Goal: Task Accomplishment & Management: Complete application form

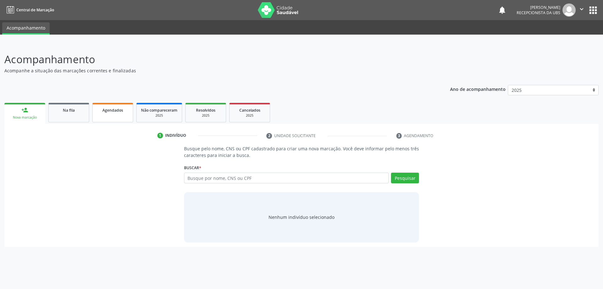
click at [124, 106] on link "Agendados" at bounding box center [112, 112] width 41 height 19
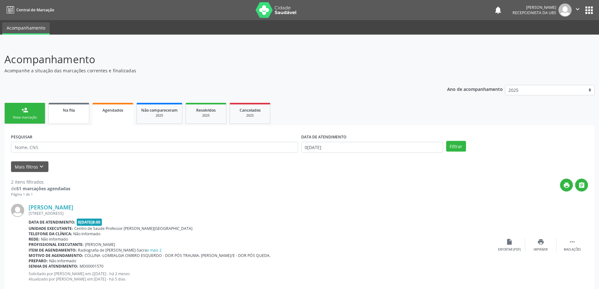
click at [71, 116] on link "Na fila" at bounding box center [68, 113] width 41 height 21
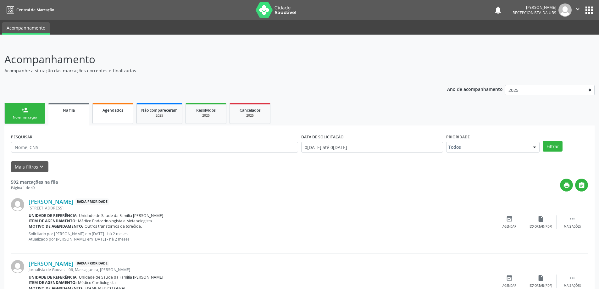
click at [110, 104] on link "Agendados" at bounding box center [112, 113] width 41 height 21
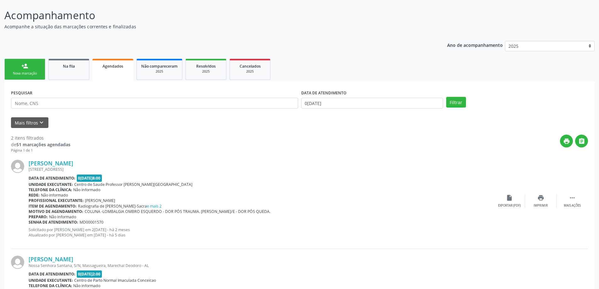
scroll to position [17, 0]
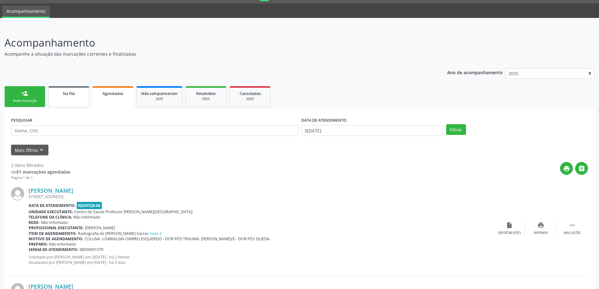
click at [71, 96] on span "Na fila" at bounding box center [69, 93] width 12 height 5
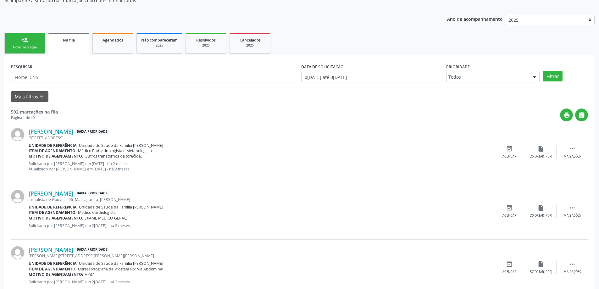
scroll to position [63, 0]
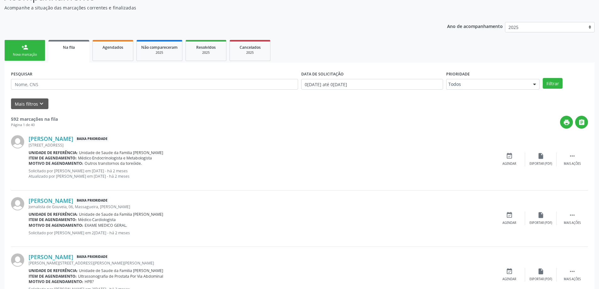
click at [35, 55] on div "Nova marcação" at bounding box center [24, 54] width 31 height 5
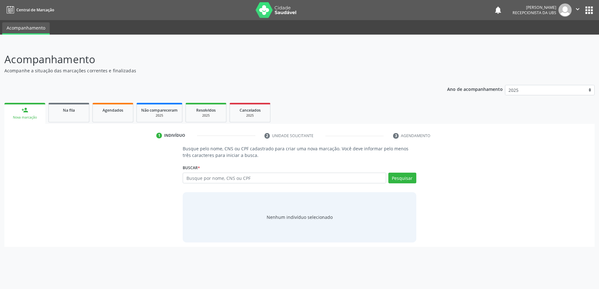
scroll to position [0, 0]
click at [55, 110] on div "Na fila" at bounding box center [68, 110] width 31 height 7
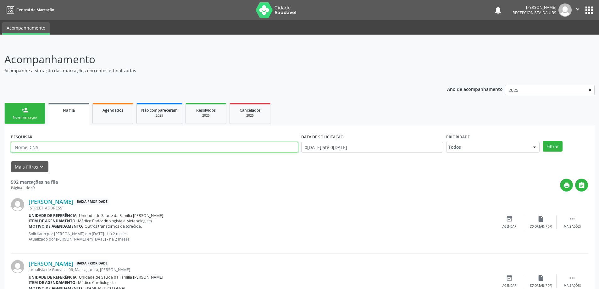
paste input "700205429989226"
click at [542, 141] on button "Filtrar" at bounding box center [552, 146] width 20 height 11
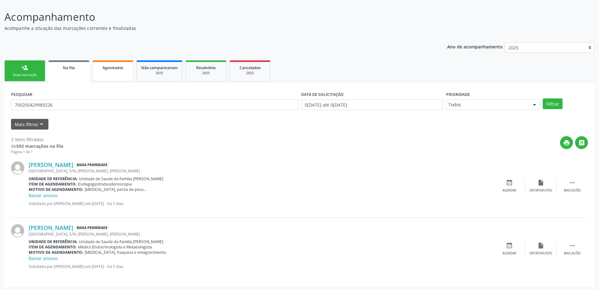
scroll to position [45, 0]
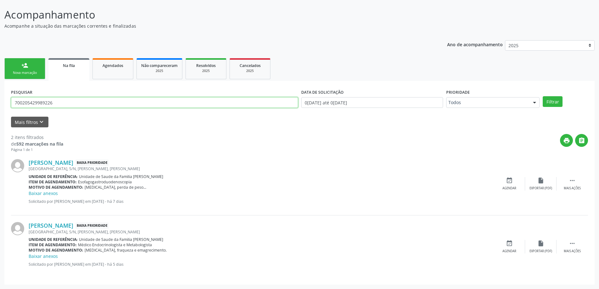
click at [107, 97] on input "700205429989226" at bounding box center [154, 102] width 287 height 11
type input "7"
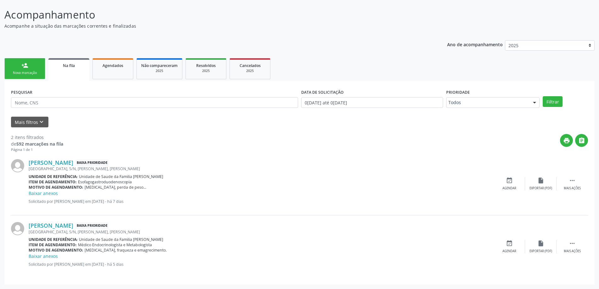
click at [27, 55] on div "Ano de acompanhamento 2025 person_add Nova marcação Na fila Agendados Não compa…" at bounding box center [299, 160] width 590 height 249
click at [29, 71] on div "Nova marcação" at bounding box center [24, 72] width 31 height 5
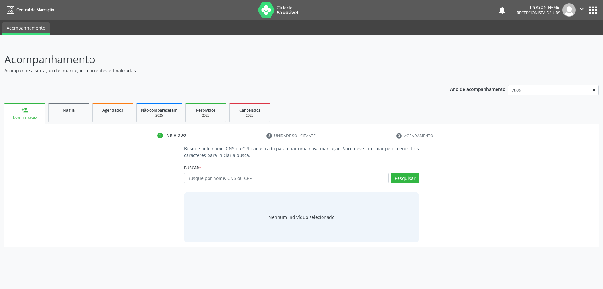
click at [4, 103] on link "person_add Nova marcação" at bounding box center [24, 113] width 41 height 21
click at [291, 184] on div "Busque por nome, CNS ou CPF Nenhum resultado encontrado para: " " Digite nome, …" at bounding box center [301, 180] width 235 height 15
click at [293, 180] on input "text" at bounding box center [286, 178] width 205 height 11
type input "0882742280"
type input "0"
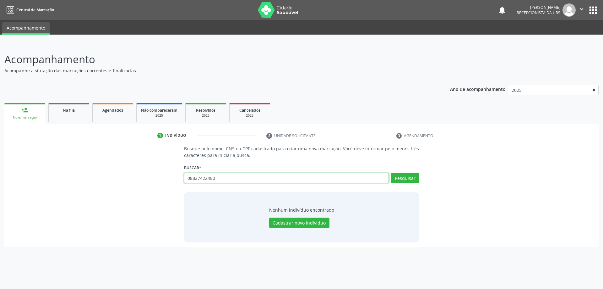
type input "08827422480"
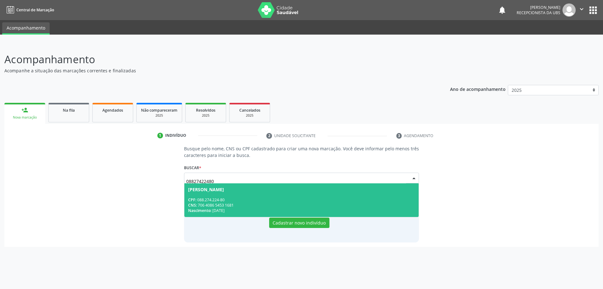
click at [303, 202] on div "CNS: 706 4086 5453 1681" at bounding box center [301, 204] width 227 height 5
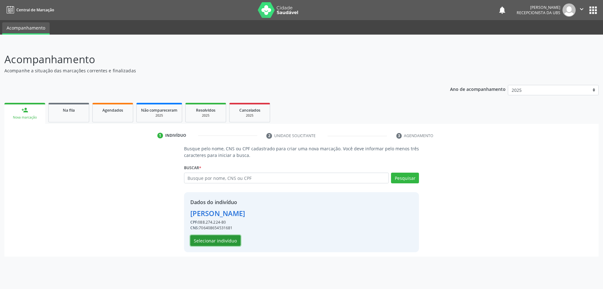
click at [228, 238] on button "Selecionar indivíduo" at bounding box center [215, 240] width 50 height 11
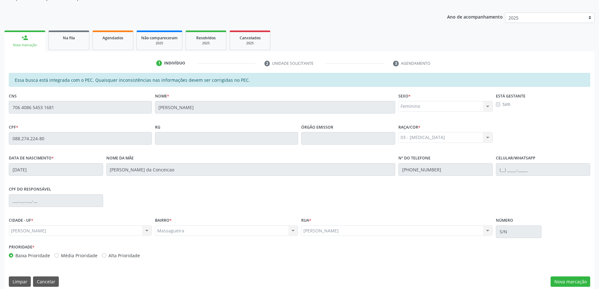
scroll to position [79, 0]
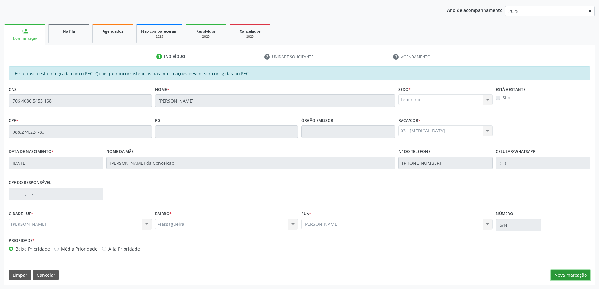
click at [577, 276] on button "Nova marcação" at bounding box center [570, 275] width 40 height 11
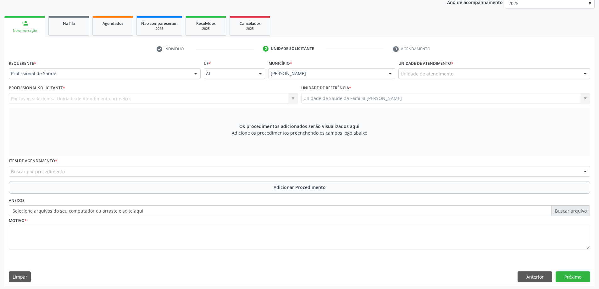
scroll to position [89, 0]
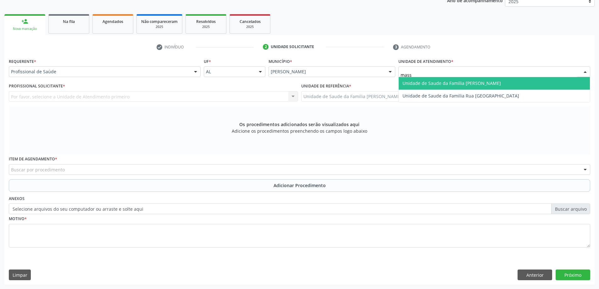
type input "massa"
click at [57, 20] on div "Na fila" at bounding box center [68, 21] width 31 height 7
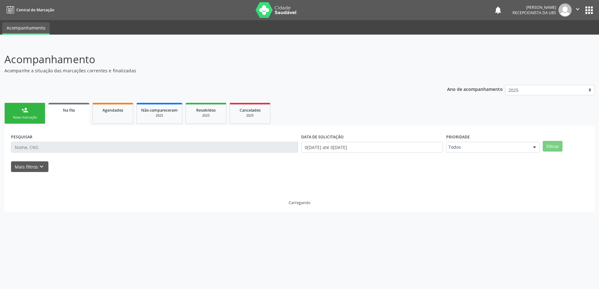
scroll to position [0, 0]
click at [68, 148] on input "text" at bounding box center [155, 147] width 289 height 11
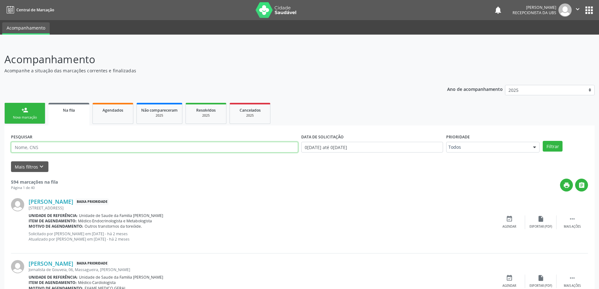
click at [68, 148] on input "text" at bounding box center [154, 147] width 287 height 11
type input "08827422480"
click at [542, 141] on button "Filtrar" at bounding box center [552, 146] width 20 height 11
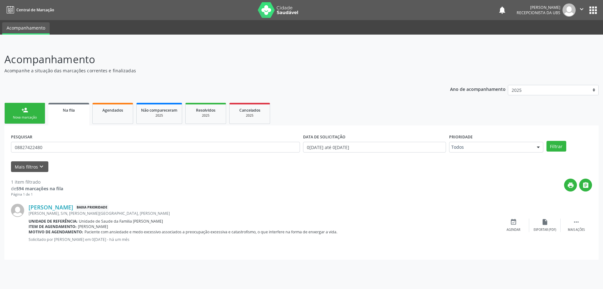
click at [27, 113] on div "person_add" at bounding box center [24, 110] width 7 height 7
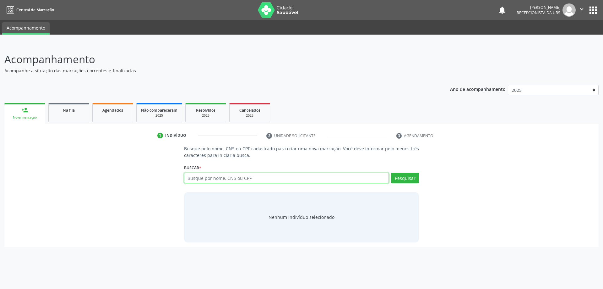
click at [242, 178] on input "text" at bounding box center [286, 178] width 205 height 11
type input "08827411480"
type input "0"
type input "08827422480"
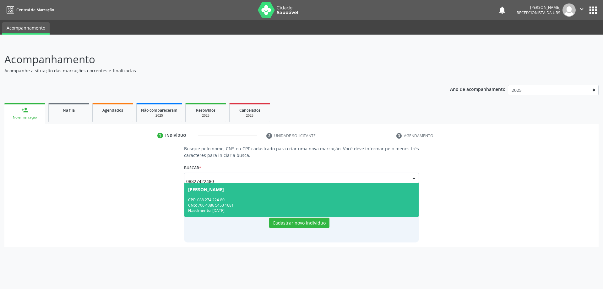
click at [299, 197] on div "CPF: 088.274.224-80" at bounding box center [301, 199] width 227 height 5
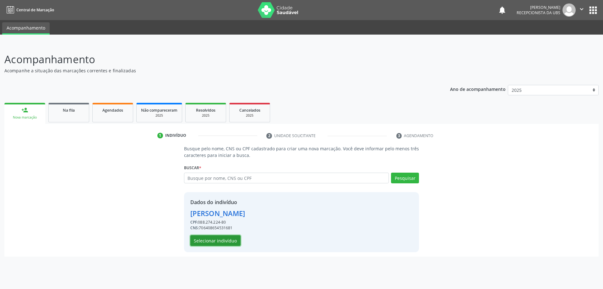
click at [225, 238] on button "Selecionar indivíduo" at bounding box center [215, 240] width 50 height 11
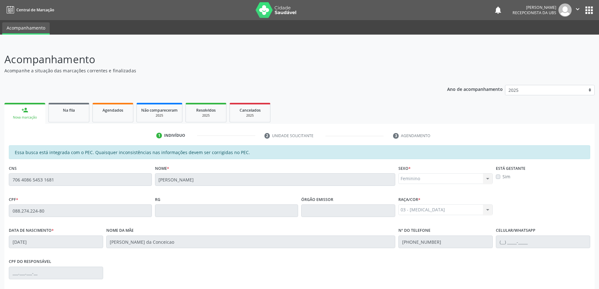
scroll to position [79, 0]
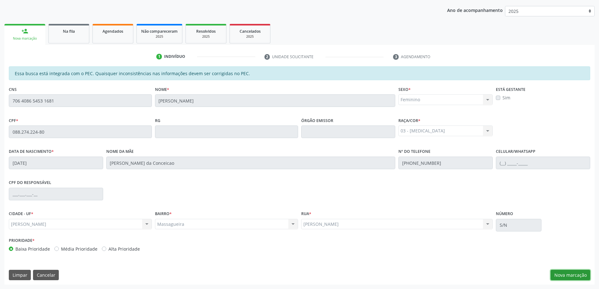
click at [575, 274] on button "Nova marcação" at bounding box center [570, 275] width 40 height 11
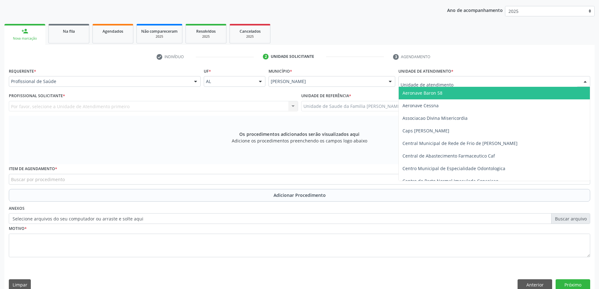
click at [464, 85] on div at bounding box center [494, 81] width 192 height 11
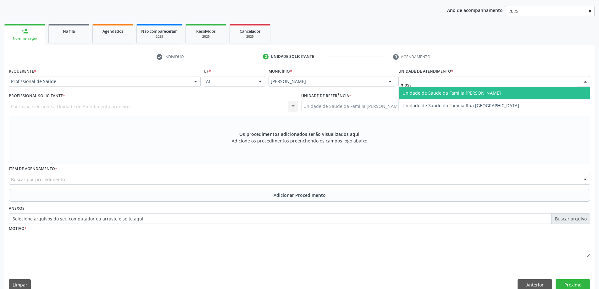
type input "massa"
click at [464, 91] on span "Unidade de Saude da Familia [PERSON_NAME]" at bounding box center [451, 93] width 98 height 6
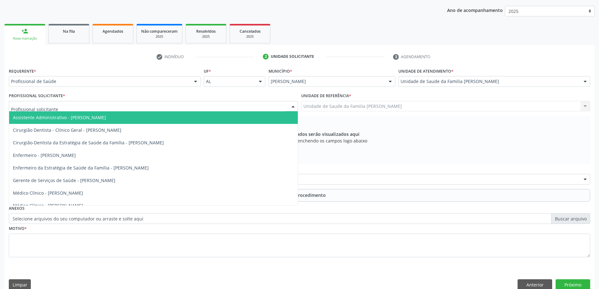
click at [142, 109] on div at bounding box center [153, 106] width 289 height 11
type input "el"
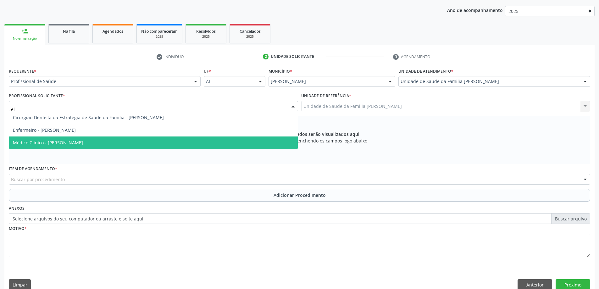
click at [115, 140] on span "Médico Clínico - [PERSON_NAME]" at bounding box center [153, 142] width 289 height 13
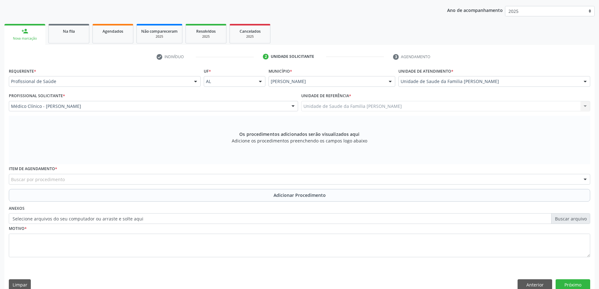
click at [314, 101] on div "Unidade de Saude da Familia Massagueira Unidade de Saude da Familia Massagueira…" at bounding box center [445, 106] width 289 height 11
click at [53, 173] on label "Item de agendamento *" at bounding box center [33, 169] width 48 height 10
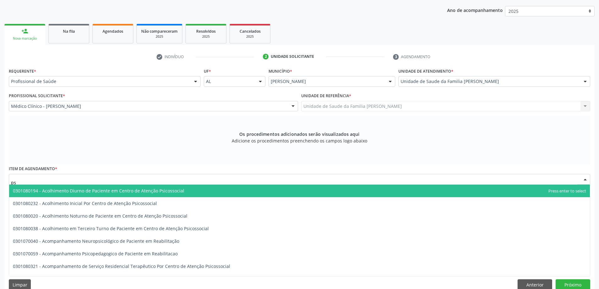
type input "p"
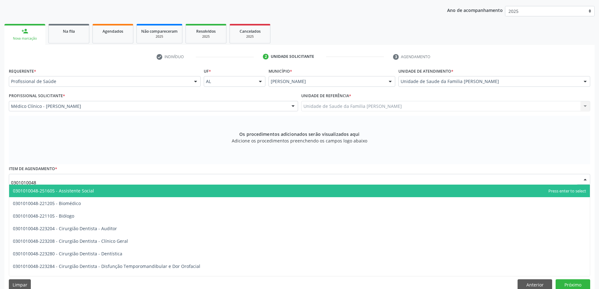
type input "0301010048"
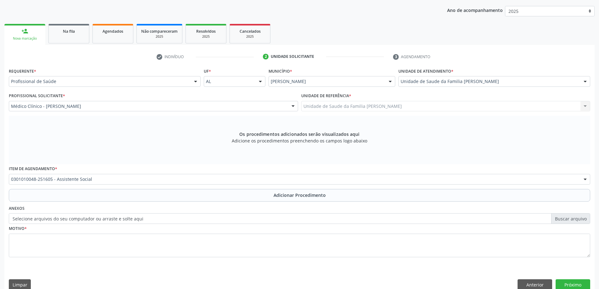
click at [118, 183] on div "0301010048-251605 - Assistente Social" at bounding box center [299, 179] width 581 height 11
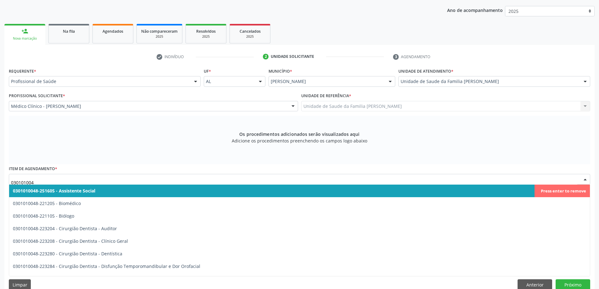
type input "0301010048"
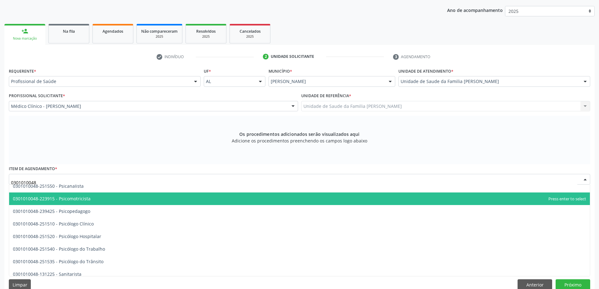
scroll to position [1006, 0]
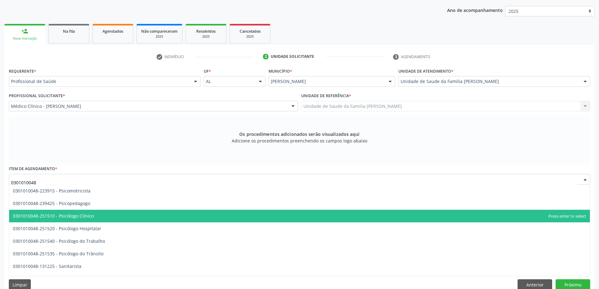
click at [114, 215] on span "0301010048-251510 - Psicólogo Clínico" at bounding box center [299, 216] width 580 height 13
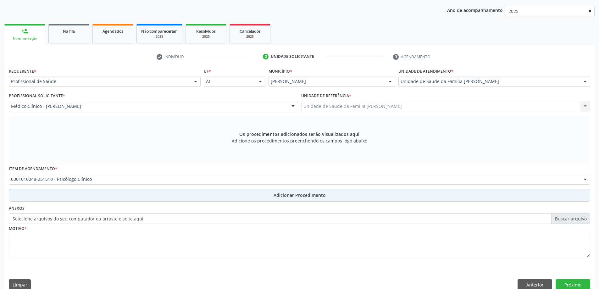
click at [96, 197] on button "Adicionar Procedimento" at bounding box center [299, 195] width 581 height 13
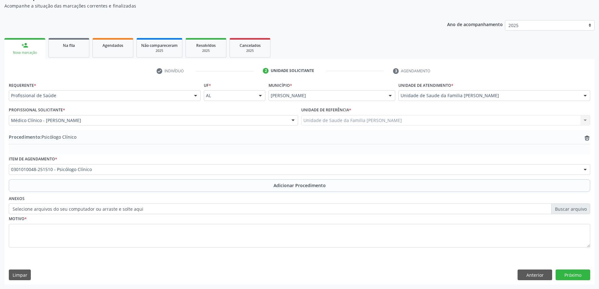
scroll to position [65, 0]
click at [86, 210] on label "Selecione arquivos do seu computador ou arraste e solte aqui" at bounding box center [299, 208] width 581 height 11
click at [86, 210] on input "Selecione arquivos do seu computador ou arraste e solte aqui" at bounding box center [299, 208] width 581 height 11
type input "C:\fakepath\WhatsApp Image 2[DATE]3.21.35.jpeg"
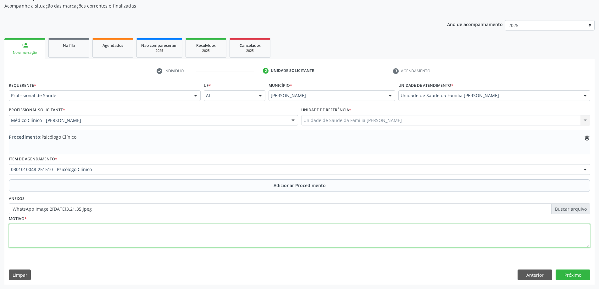
click at [100, 229] on textarea at bounding box center [299, 236] width 581 height 24
click at [142, 230] on textarea "Com ansiedade e medo excessivo associado a preocupação exessiva e catastrofismo." at bounding box center [299, 236] width 581 height 24
click at [218, 239] on textarea "Com ansiedade e medo excessivo associado a preocupação excessiva e catastrofism…" at bounding box center [299, 236] width 581 height 24
type textarea "Com ansiedade e medo excessivo associado a preocupação excessiva e catastrofism…"
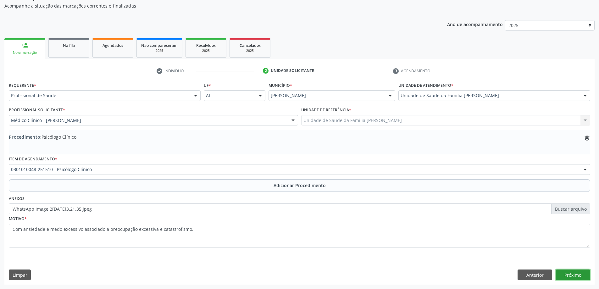
click at [573, 276] on button "Próximo" at bounding box center [572, 274] width 35 height 11
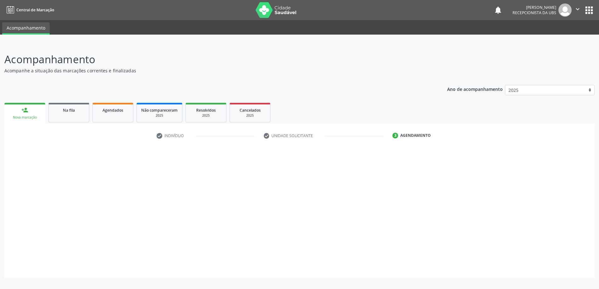
scroll to position [0, 0]
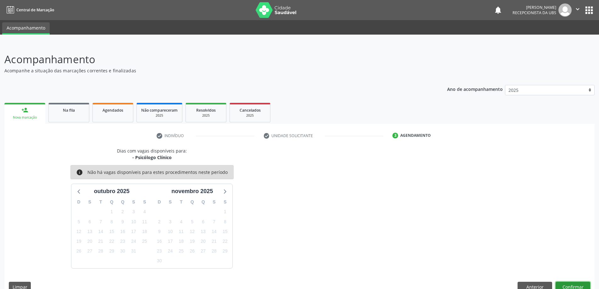
click at [567, 287] on button "Confirmar" at bounding box center [572, 287] width 35 height 11
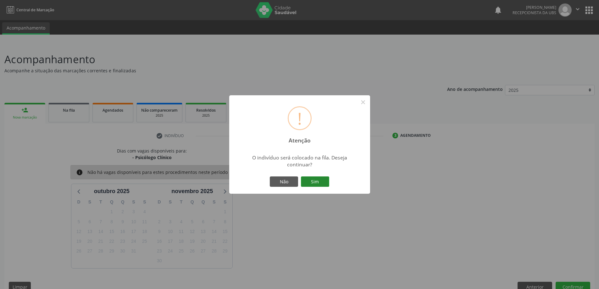
click at [318, 181] on button "Sim" at bounding box center [315, 181] width 28 height 11
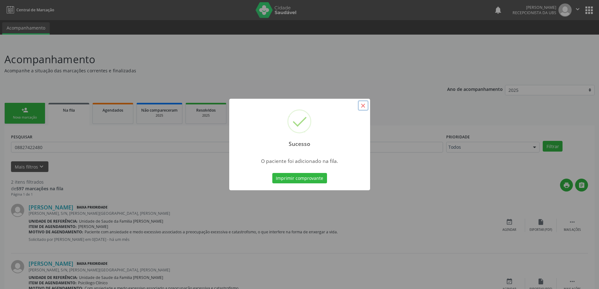
click at [363, 108] on button "×" at bounding box center [363, 105] width 11 height 11
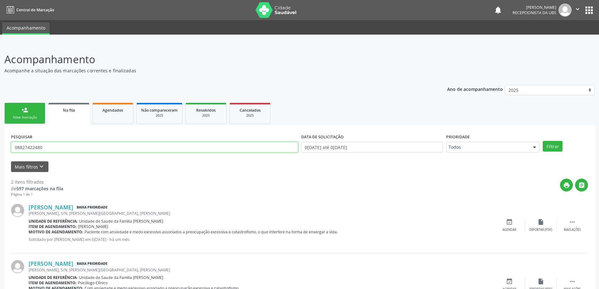
click at [92, 145] on input "08827422480" at bounding box center [154, 147] width 287 height 11
click at [76, 115] on link "Na fila" at bounding box center [68, 114] width 41 height 23
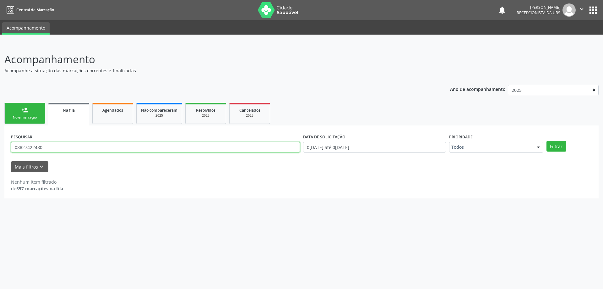
click at [80, 146] on input "08827422480" at bounding box center [155, 147] width 289 height 11
type input "0"
type input "80356206491"
click at [547, 141] on button "Filtrar" at bounding box center [557, 146] width 20 height 11
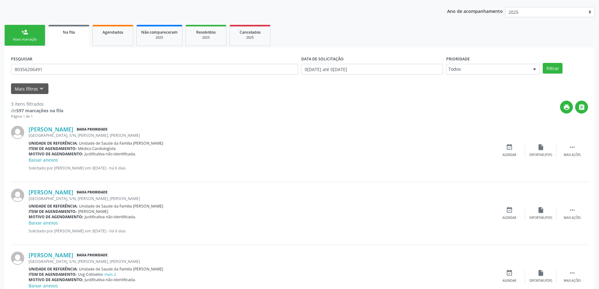
scroll to position [45, 0]
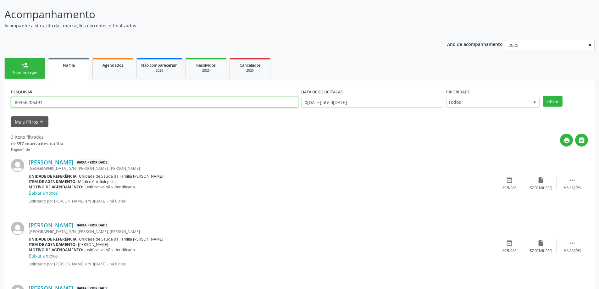
drag, startPoint x: 66, startPoint y: 104, endPoint x: 0, endPoint y: 103, distance: 65.7
click at [0, 103] on div "Acompanhamento Acompanhe a situação das marcações correntes e finalizadas Relat…" at bounding box center [299, 174] width 599 height 353
click at [24, 63] on div "person_add" at bounding box center [24, 65] width 7 height 7
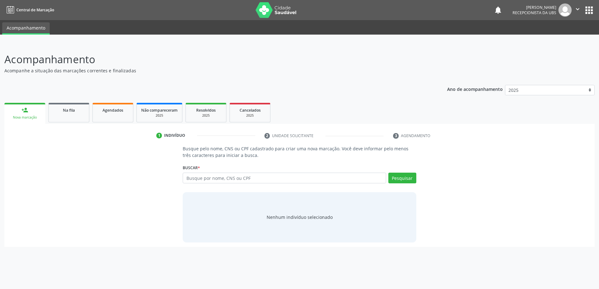
scroll to position [0, 0]
click at [288, 173] on input "text" at bounding box center [286, 178] width 205 height 11
paste input "80356206491"
type input "80356206491"
click at [409, 178] on button "Pesquisar" at bounding box center [405, 178] width 28 height 11
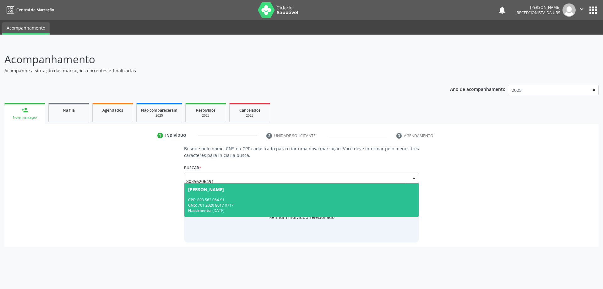
click at [245, 195] on span "[PERSON_NAME] CPF: 803.562.064-91 CNS: 701 2020 8017 0717 Nascimento: [DATE]" at bounding box center [301, 200] width 235 height 34
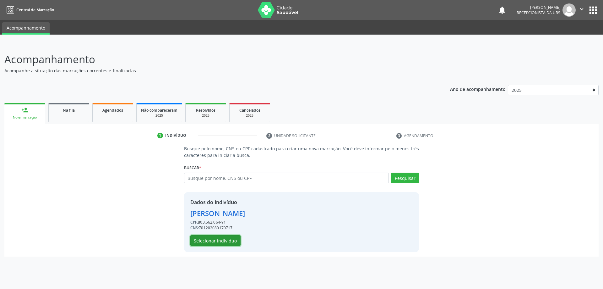
click at [222, 244] on button "Selecionar indivíduo" at bounding box center [215, 240] width 50 height 11
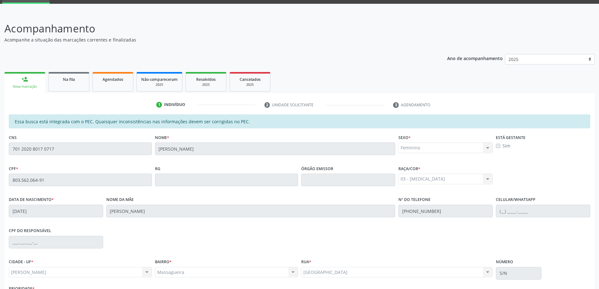
scroll to position [79, 0]
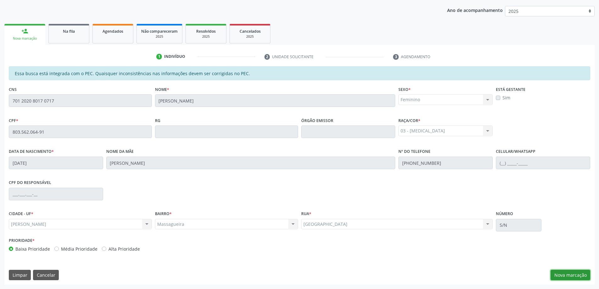
click at [569, 270] on button "Nova marcação" at bounding box center [570, 275] width 40 height 11
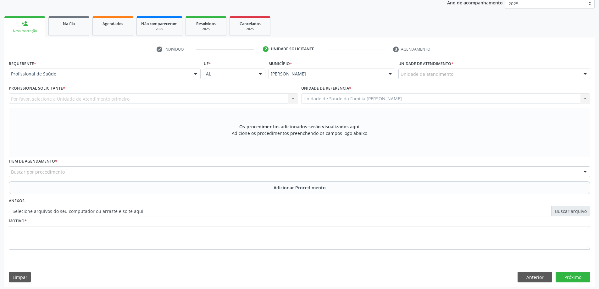
scroll to position [89, 0]
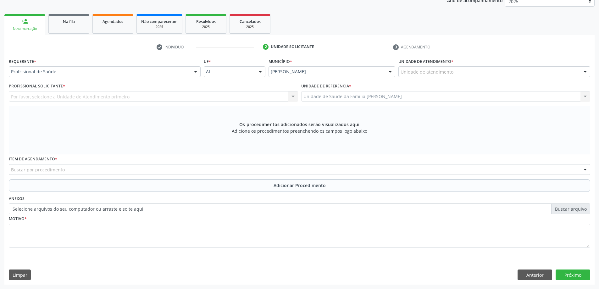
click at [455, 72] on div "Unidade de atendimento" at bounding box center [494, 71] width 192 height 11
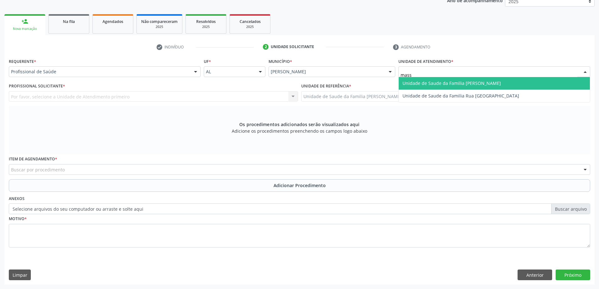
type input "massa"
click at [457, 85] on span "Unidade de Saude da Familia [PERSON_NAME]" at bounding box center [451, 83] width 98 height 6
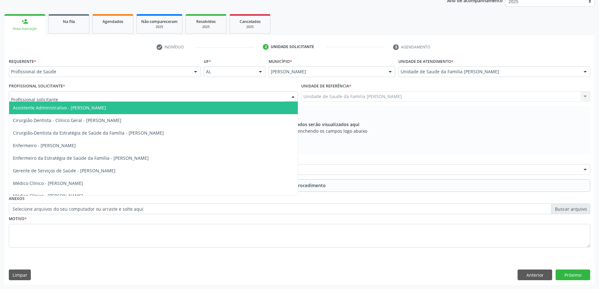
click at [77, 99] on div at bounding box center [153, 96] width 289 height 11
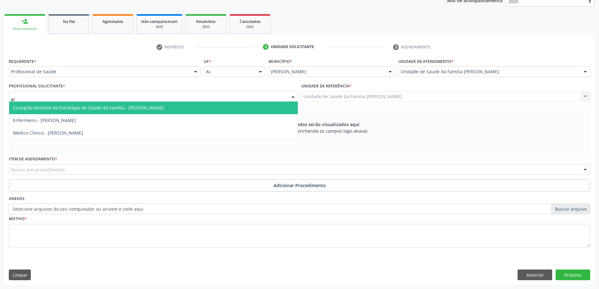
type input "eli"
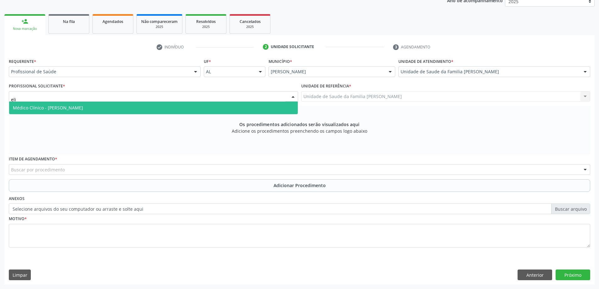
click at [79, 105] on span "Médico Clínico - [PERSON_NAME]" at bounding box center [48, 108] width 70 height 6
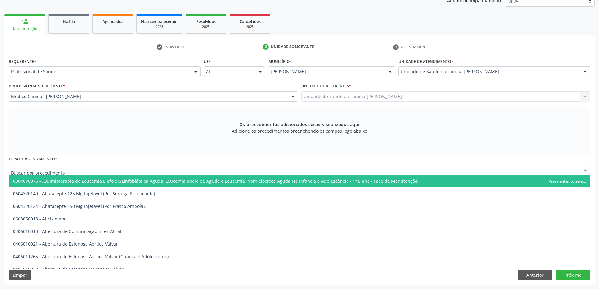
click at [157, 167] on div at bounding box center [299, 169] width 581 height 11
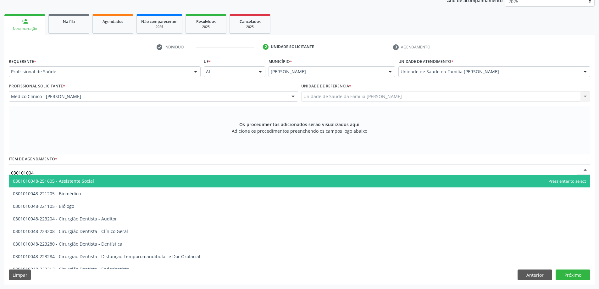
type input "0301010048"
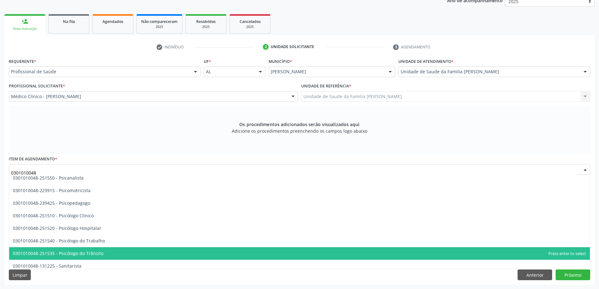
scroll to position [987, 0]
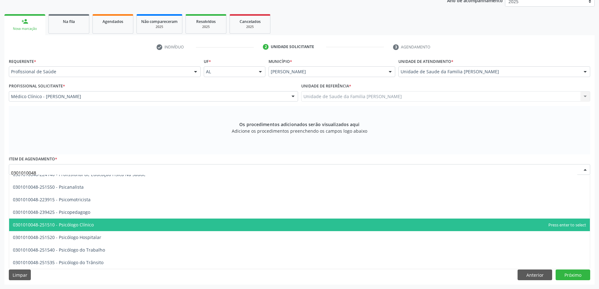
click at [70, 230] on span "0301010048-251510 - Psicólogo Clínico" at bounding box center [299, 224] width 580 height 13
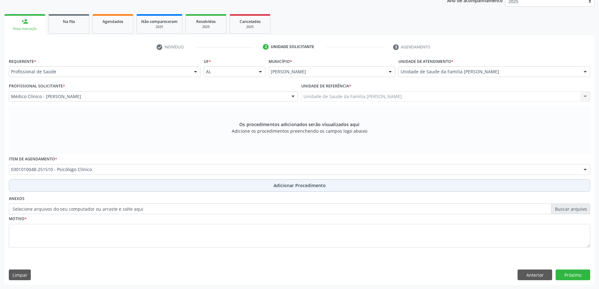
click at [92, 190] on button "Adicionar Procedimento" at bounding box center [299, 185] width 581 height 13
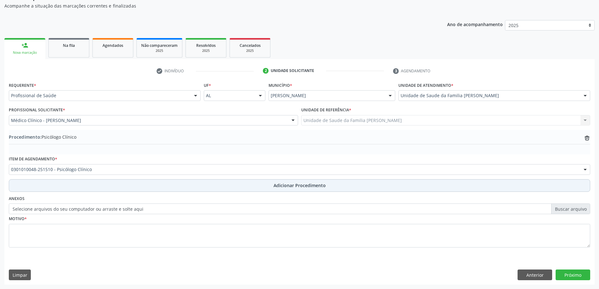
scroll to position [65, 0]
click at [85, 184] on button "Adicionar Procedimento" at bounding box center [299, 185] width 581 height 13
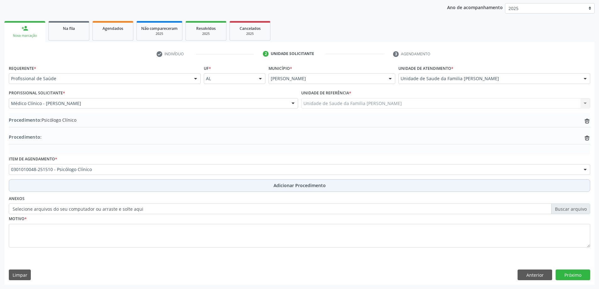
click at [85, 184] on button "Adicionar Procedimento" at bounding box center [299, 185] width 581 height 13
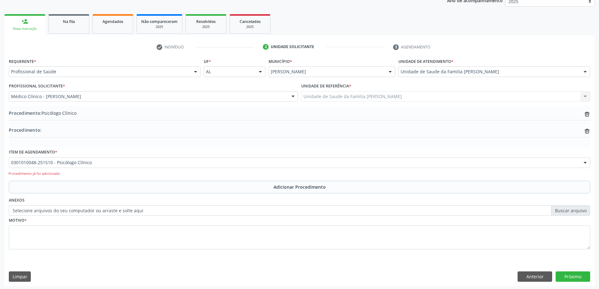
click at [85, 174] on div "Procedimento já foi adicionado" at bounding box center [299, 173] width 583 height 5
click at [58, 109] on div "Procedimento: Psicólogo Clínico trash-outline icon Procedimento: trash-outline …" at bounding box center [299, 126] width 581 height 41
click at [59, 209] on label "Selecione arquivos do seu computador ou arraste e solte aqui" at bounding box center [299, 210] width 581 height 11
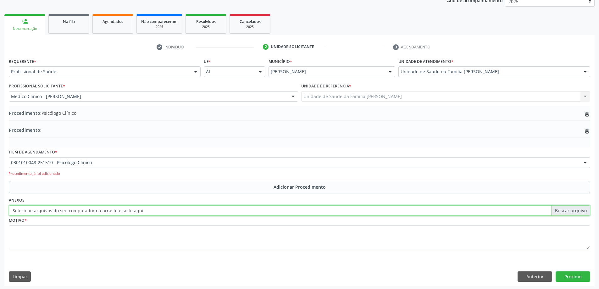
click at [59, 209] on input "Selecione arquivos do seu computador ou arraste e solte aqui" at bounding box center [299, 210] width 581 height 11
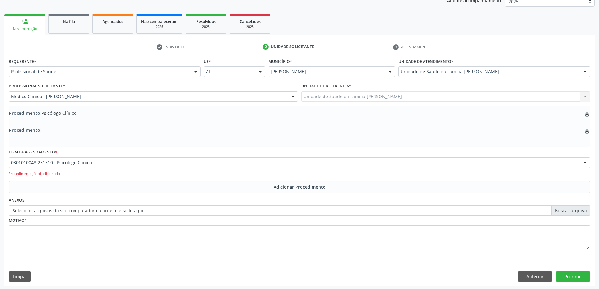
click at [27, 214] on label "Selecione arquivos do seu computador ou arraste e solte aqui" at bounding box center [299, 210] width 581 height 11
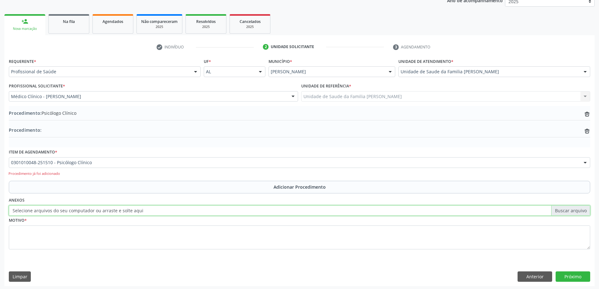
click at [27, 214] on input "Selecione arquivos do seu computador ou arraste e solte aqui" at bounding box center [299, 210] width 581 height 11
type input "C:\fakepath\WhatsApp Image [DATE] 13.25.48 (1).jpeg"
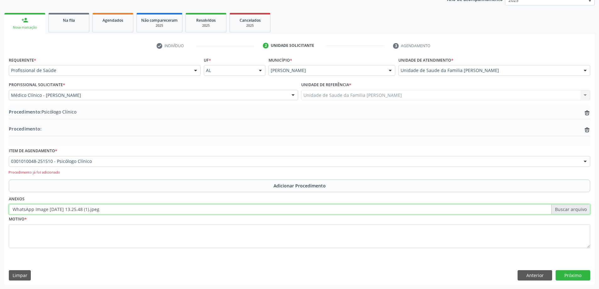
scroll to position [90, 0]
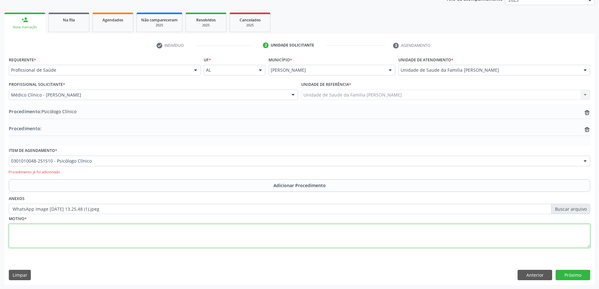
click at [121, 228] on textarea at bounding box center [299, 236] width 581 height 24
type textarea "p"
type textarea "Paciente com pensamentos acelerados, crises de ansiedade. Em uso de [MEDICAL_DA…"
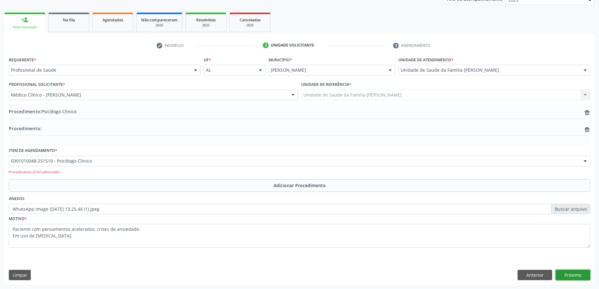
click at [571, 274] on button "Próximo" at bounding box center [572, 275] width 35 height 11
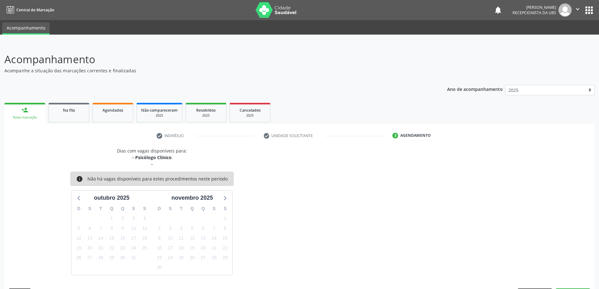
scroll to position [19, 0]
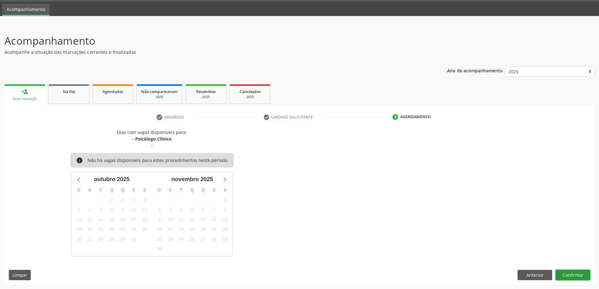
click at [565, 277] on button "Confirmar" at bounding box center [572, 275] width 35 height 11
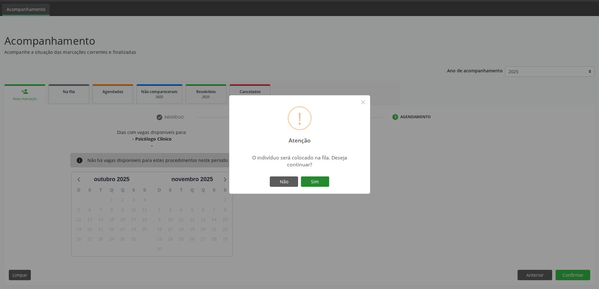
click at [322, 183] on button "Sim" at bounding box center [315, 181] width 28 height 11
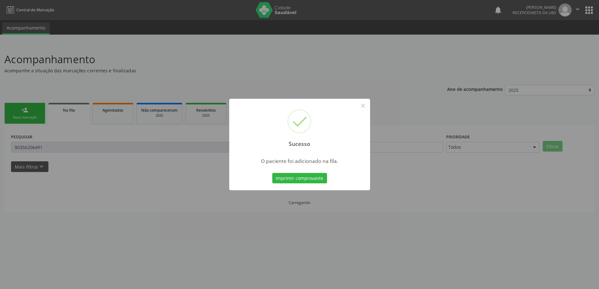
scroll to position [0, 0]
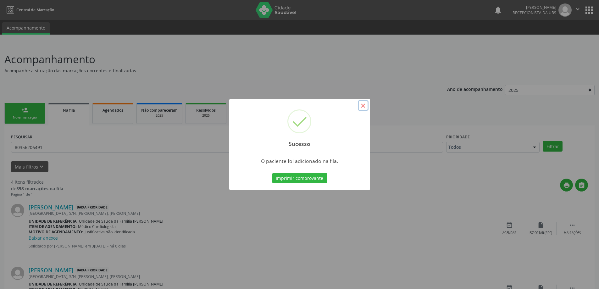
click at [358, 106] on button "×" at bounding box center [363, 105] width 11 height 11
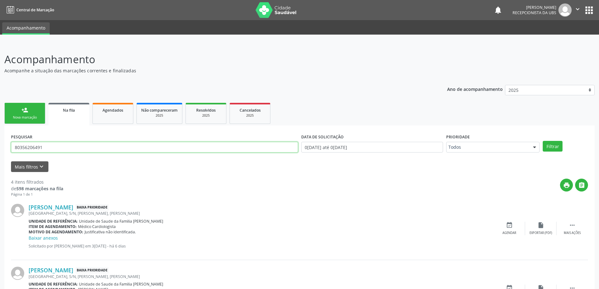
click at [42, 146] on input "80356206491" at bounding box center [154, 147] width 287 height 11
type input "8"
click at [51, 145] on input "text" at bounding box center [154, 147] width 287 height 11
click at [81, 162] on div "Mais filtros keyboard_arrow_down" at bounding box center [299, 166] width 580 height 11
click at [73, 146] on input "text" at bounding box center [154, 147] width 287 height 11
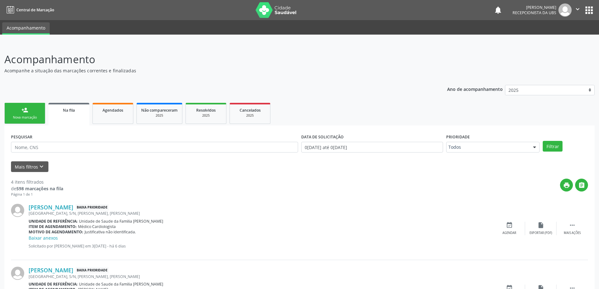
click at [12, 100] on div "Ano de acompanhamento 2025 person_add Nova marcação Na fila Agendados Não compa…" at bounding box center [299, 267] width 590 height 375
click at [24, 116] on div "Nova marcação" at bounding box center [24, 117] width 31 height 5
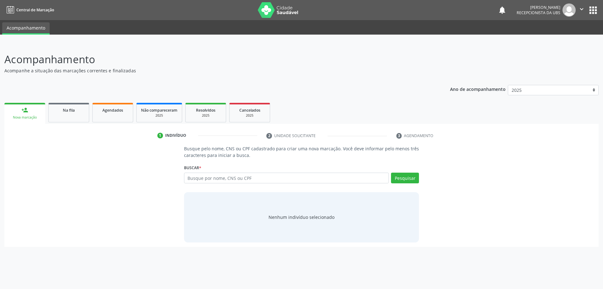
click at [4, 103] on link "person_add Nova marcação" at bounding box center [24, 113] width 41 height 21
click at [216, 180] on input "text" at bounding box center [286, 178] width 205 height 11
type input "05541882443"
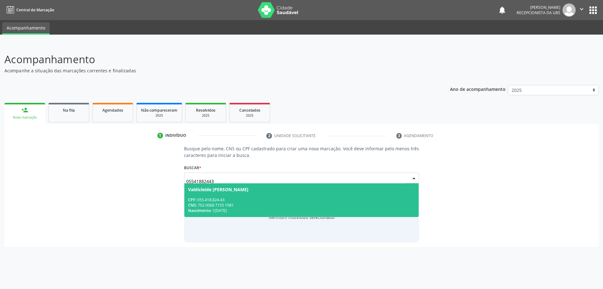
click at [283, 206] on div "CNS: 702 0068 7155 1981" at bounding box center [301, 204] width 227 height 5
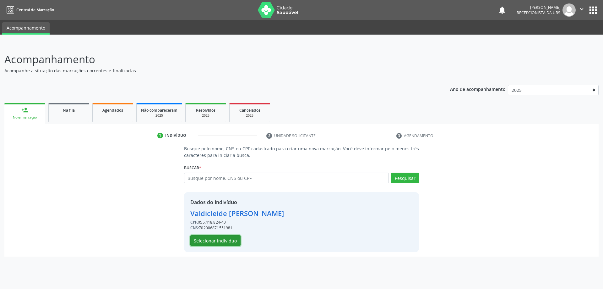
click at [225, 239] on button "Selecionar indivíduo" at bounding box center [215, 240] width 50 height 11
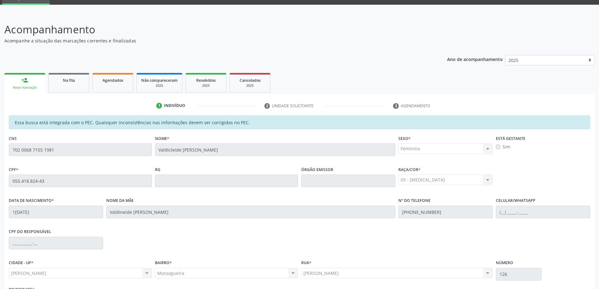
scroll to position [79, 0]
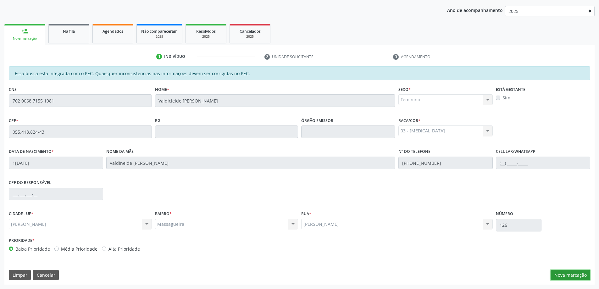
click at [571, 273] on button "Nova marcação" at bounding box center [570, 275] width 40 height 11
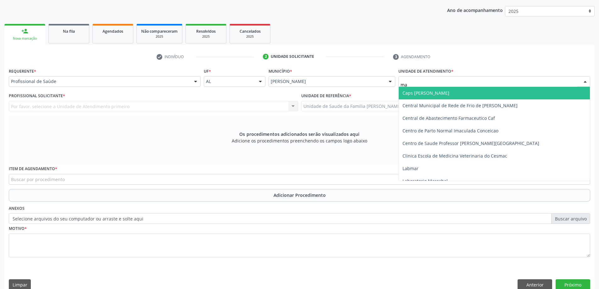
type input "mas"
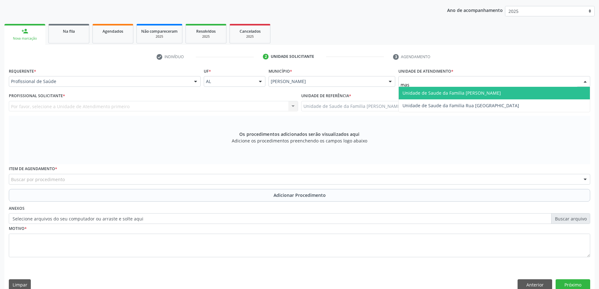
click at [426, 91] on span "Unidade de Saude da Familia [PERSON_NAME]" at bounding box center [451, 93] width 98 height 6
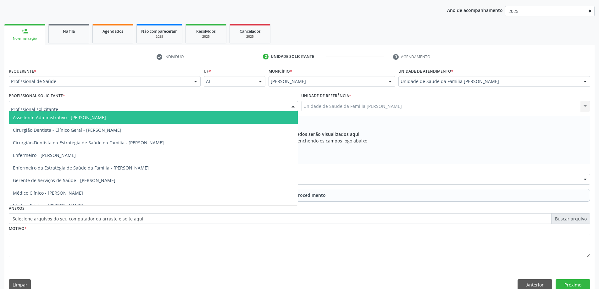
click at [132, 108] on div at bounding box center [153, 106] width 289 height 11
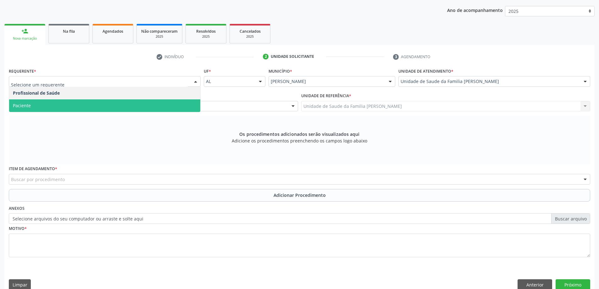
drag, startPoint x: 104, startPoint y: 107, endPoint x: 109, endPoint y: 120, distance: 14.1
click at [104, 107] on span "Paciente" at bounding box center [104, 105] width 191 height 13
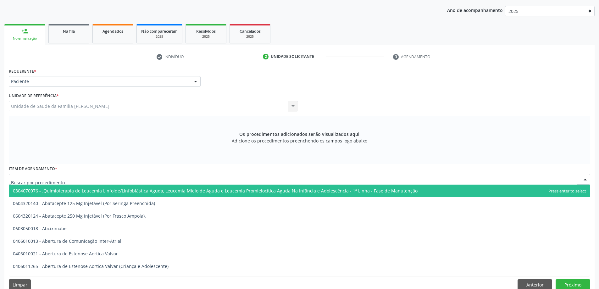
click at [88, 176] on div at bounding box center [299, 179] width 581 height 11
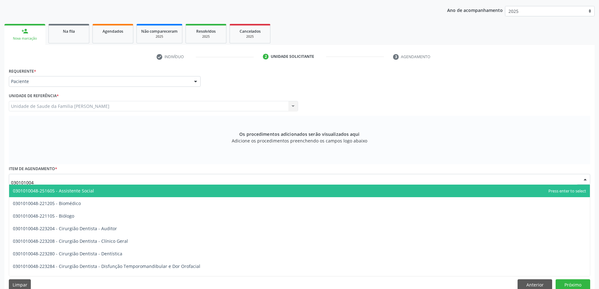
type input "0301010048"
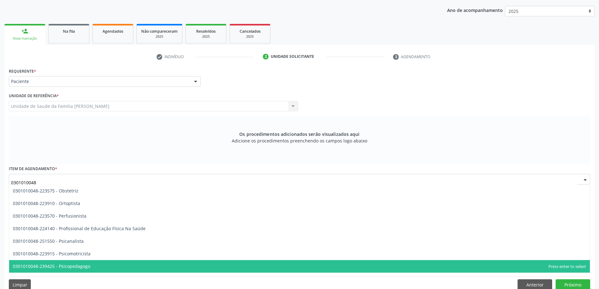
scroll to position [1006, 0]
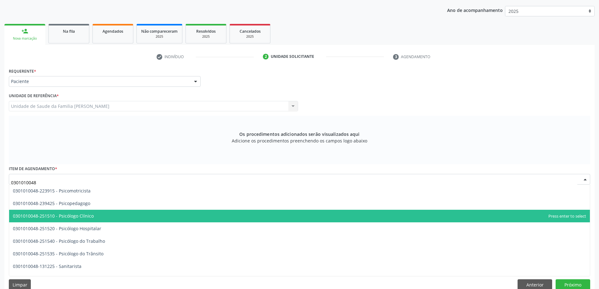
click at [77, 222] on span "0301010048-251510 - Psicólogo Clínico" at bounding box center [299, 216] width 580 height 13
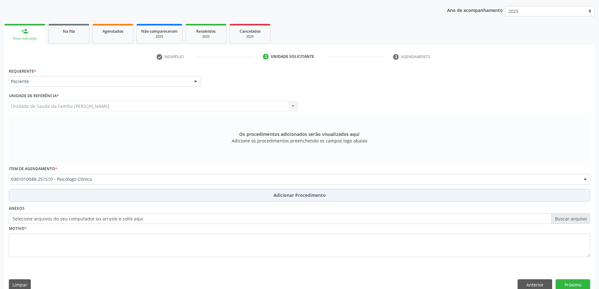
click at [75, 199] on button "Adicionar Procedimento" at bounding box center [299, 195] width 581 height 13
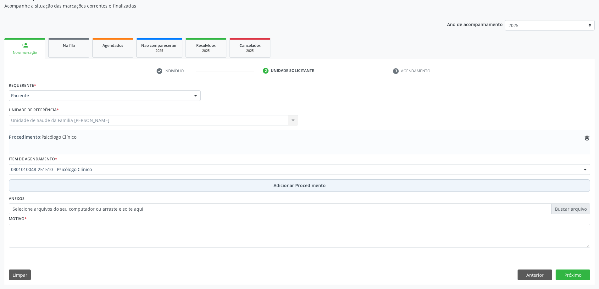
scroll to position [65, 0]
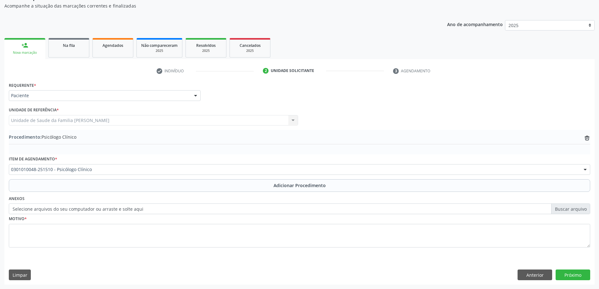
click at [63, 209] on label "Selecione arquivos do seu computador ou arraste e solte aqui" at bounding box center [299, 208] width 581 height 11
click at [63, 209] on input "Selecione arquivos do seu computador ou arraste e solte aqui" at bounding box center [299, 208] width 581 height 11
type input "C:\fakepath\WhatsApp Image [DATE] 13.30.41.jpeg"
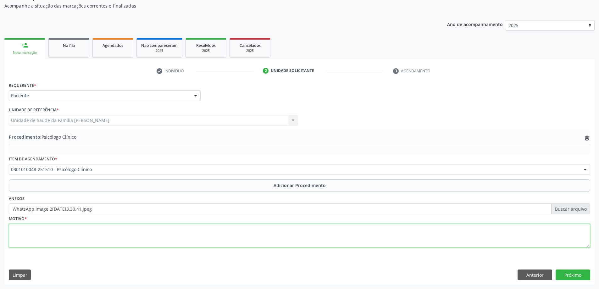
click at [38, 245] on textarea at bounding box center [299, 236] width 581 height 24
type textarea "TAG"
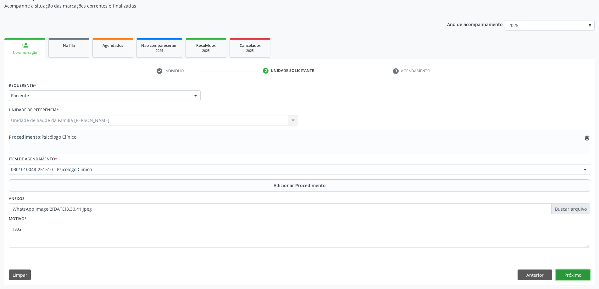
click at [574, 277] on button "Próximo" at bounding box center [572, 274] width 35 height 11
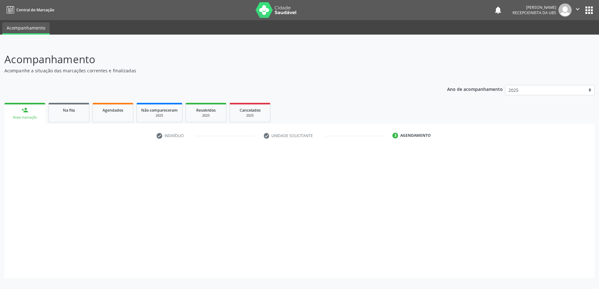
scroll to position [0, 0]
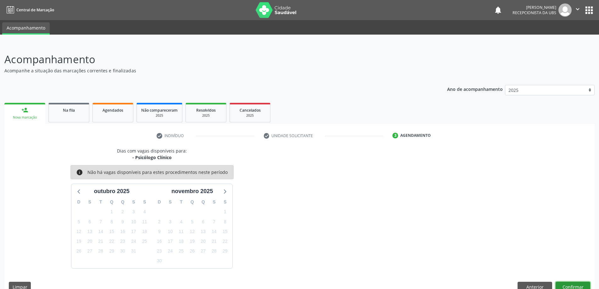
click at [574, 284] on button "Confirmar" at bounding box center [572, 287] width 35 height 11
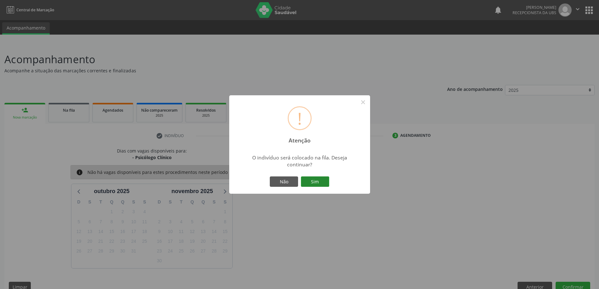
click at [326, 179] on button "Sim" at bounding box center [315, 181] width 28 height 11
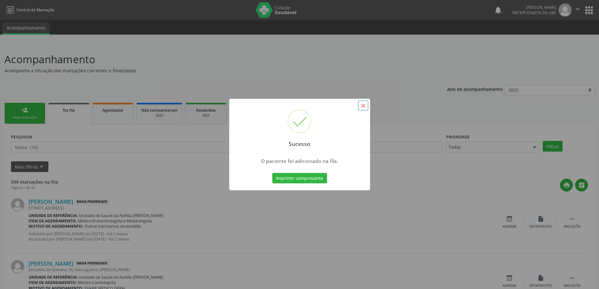
click at [360, 109] on button "×" at bounding box center [363, 105] width 11 height 11
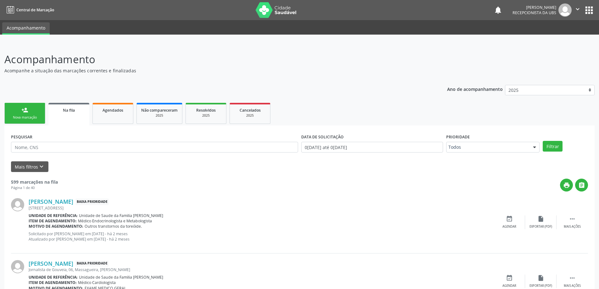
click at [36, 118] on div "Nova marcação" at bounding box center [24, 117] width 31 height 5
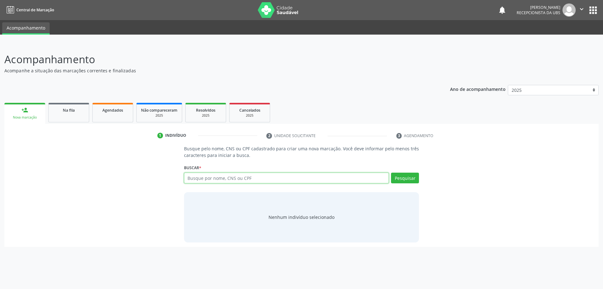
click at [200, 179] on input "text" at bounding box center [286, 178] width 205 height 11
type input "00765327473"
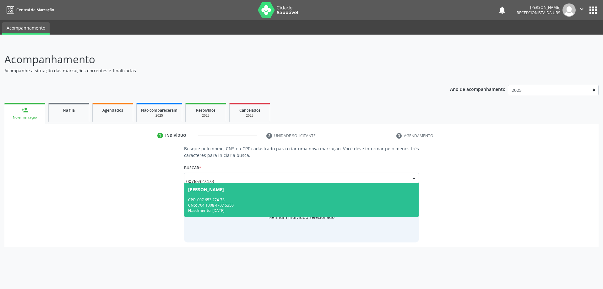
click at [274, 198] on div "CPF: 007.653.274-73" at bounding box center [301, 199] width 227 height 5
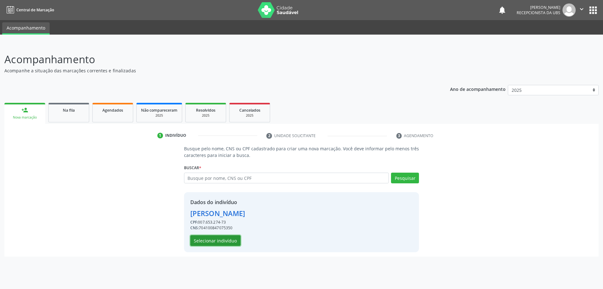
click at [215, 243] on button "Selecionar indivíduo" at bounding box center [215, 240] width 50 height 11
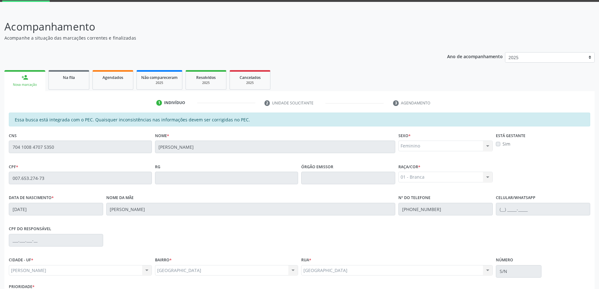
scroll to position [79, 0]
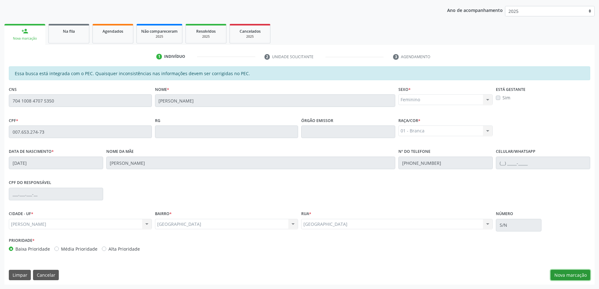
click at [568, 272] on button "Nova marcação" at bounding box center [570, 275] width 40 height 11
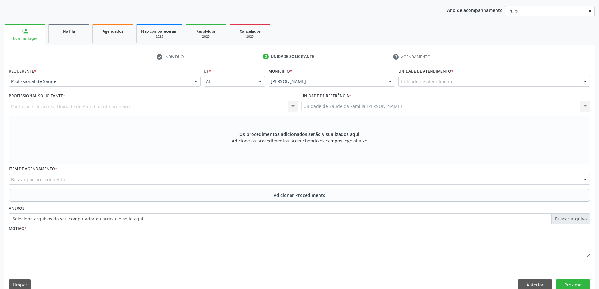
click at [422, 75] on label "Unidade de atendimento *" at bounding box center [425, 71] width 55 height 10
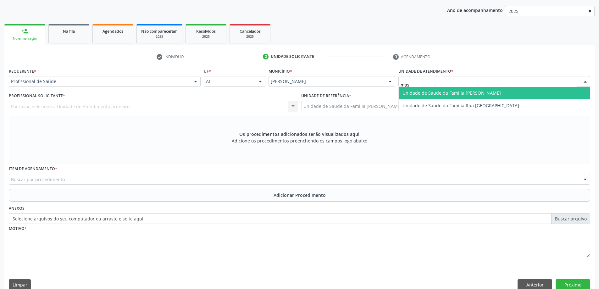
type input "mass"
click at [430, 91] on span "Unidade de Saude da Familia [PERSON_NAME]" at bounding box center [451, 93] width 98 height 6
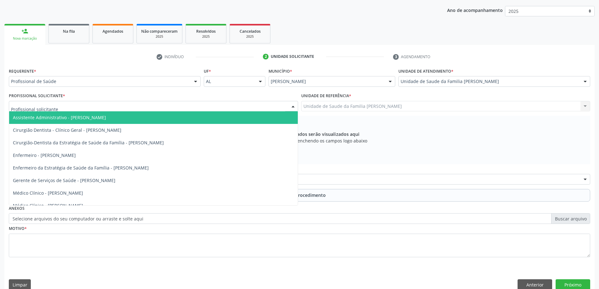
click at [169, 107] on div at bounding box center [153, 106] width 289 height 11
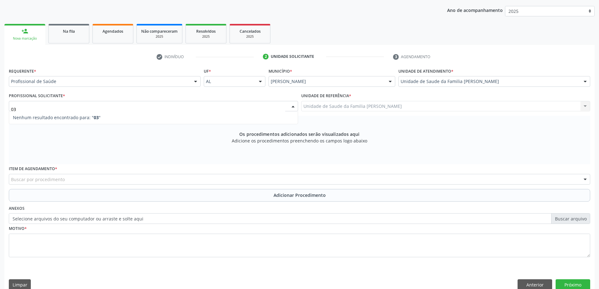
type input "0"
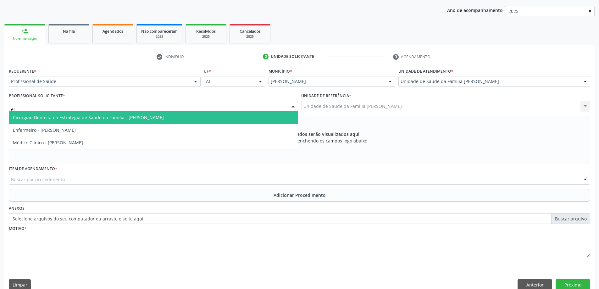
type input "eli"
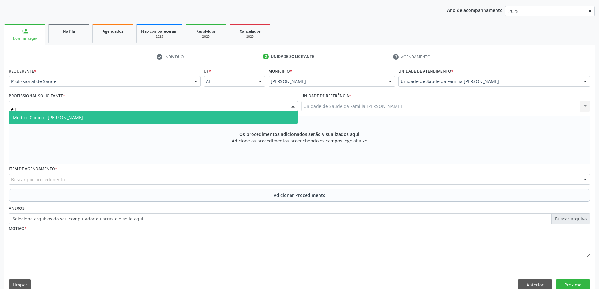
click at [169, 119] on span "Médico Clínico - [PERSON_NAME]" at bounding box center [153, 117] width 289 height 13
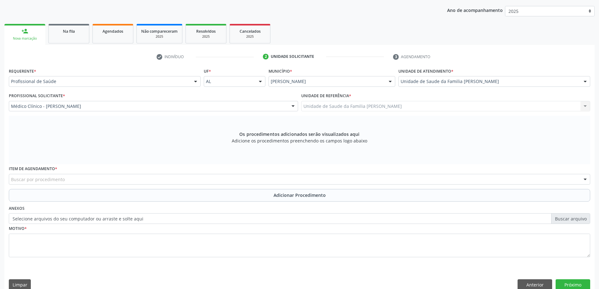
click at [124, 182] on div "Buscar por procedimento" at bounding box center [299, 179] width 581 height 11
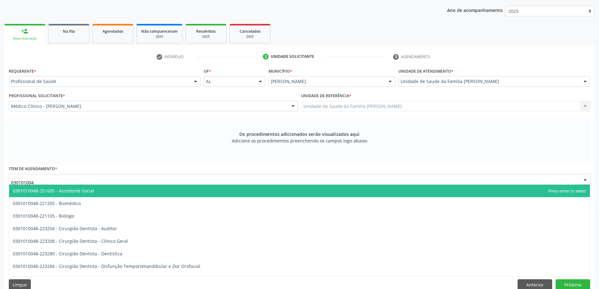
type input "0301010048"
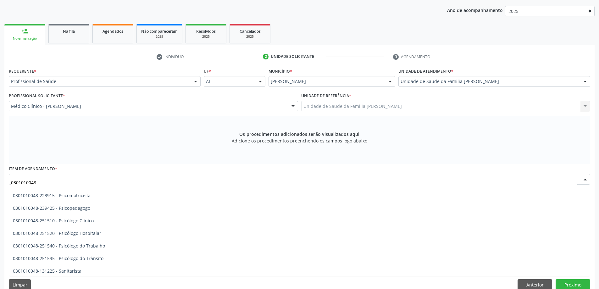
scroll to position [1006, 0]
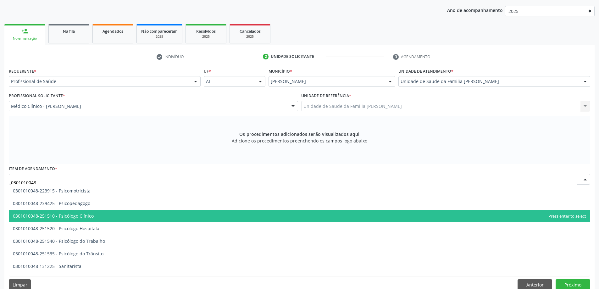
click at [98, 218] on span "0301010048-251510 - Psicólogo Clínico" at bounding box center [299, 216] width 580 height 13
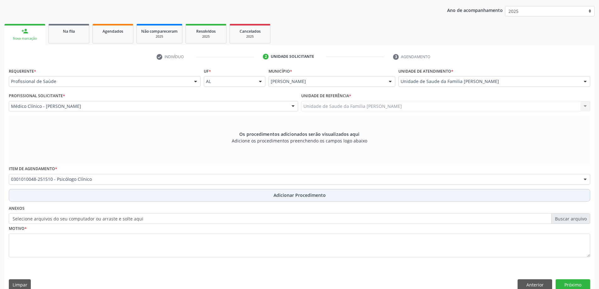
click at [82, 195] on button "Adicionar Procedimento" at bounding box center [299, 195] width 581 height 13
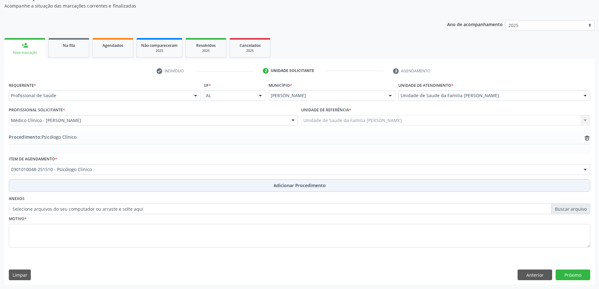
scroll to position [65, 0]
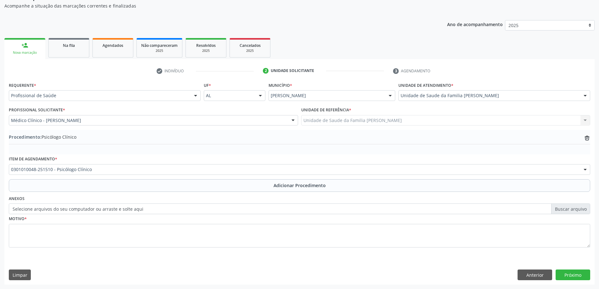
click at [58, 207] on label "Selecione arquivos do seu computador ou arraste e solte aqui" at bounding box center [299, 208] width 581 height 11
click at [58, 207] on input "Selecione arquivos do seu computador ou arraste e solte aqui" at bounding box center [299, 208] width 581 height 11
click at [44, 208] on label "Selecione arquivos do seu computador ou arraste e solte aqui" at bounding box center [299, 208] width 581 height 11
click at [44, 208] on input "Selecione arquivos do seu computador ou arraste e solte aqui" at bounding box center [299, 208] width 581 height 11
type input "C:\fakepath\WhatsApp Image 2[DATE]3.33.01 (1).jpeg"
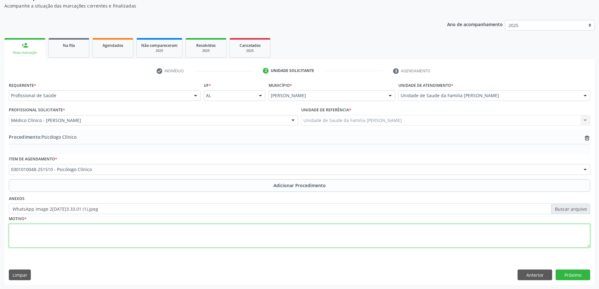
click at [87, 244] on textarea at bounding box center [299, 236] width 581 height 24
type textarea "Pontuação [MEDICAL_DATA] - 12 - Moderado"
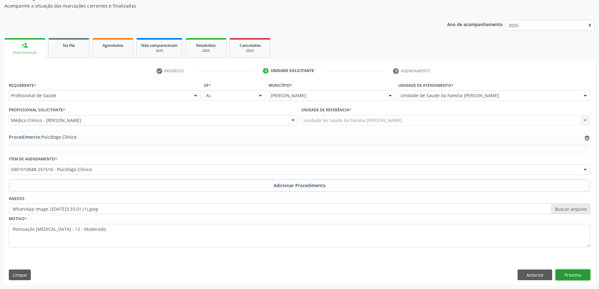
click at [582, 273] on button "Próximo" at bounding box center [572, 274] width 35 height 11
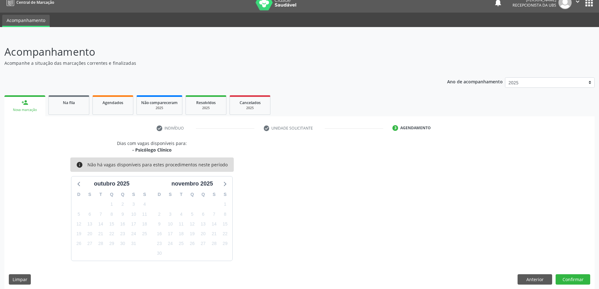
scroll to position [12, 0]
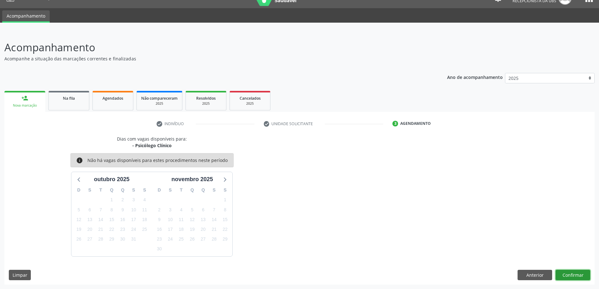
click at [579, 270] on button "Confirmar" at bounding box center [572, 275] width 35 height 11
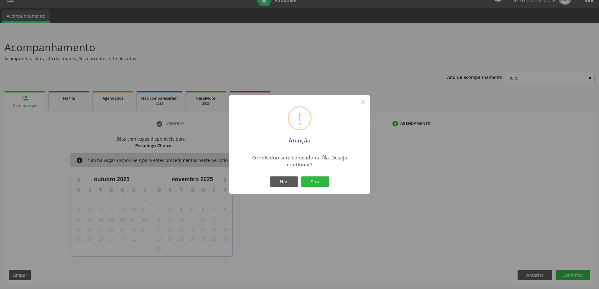
click at [307, 171] on div "! Atenção × O indivíduo será colocado na fila. Deseja continuar? Não Sim" at bounding box center [299, 144] width 141 height 99
click at [309, 179] on button "Sim" at bounding box center [315, 181] width 28 height 11
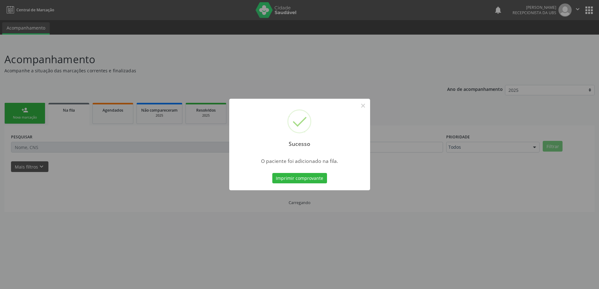
scroll to position [0, 0]
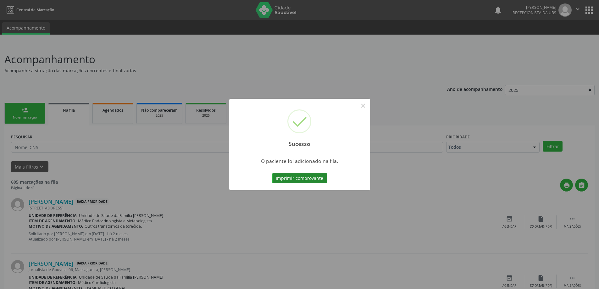
click at [298, 177] on button "Imprimir comprovante" at bounding box center [299, 178] width 55 height 11
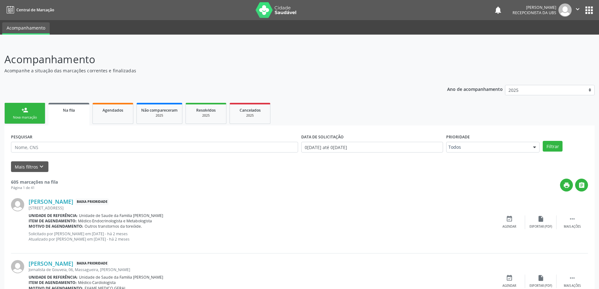
click at [41, 107] on link "person_add Nova marcação" at bounding box center [24, 113] width 41 height 21
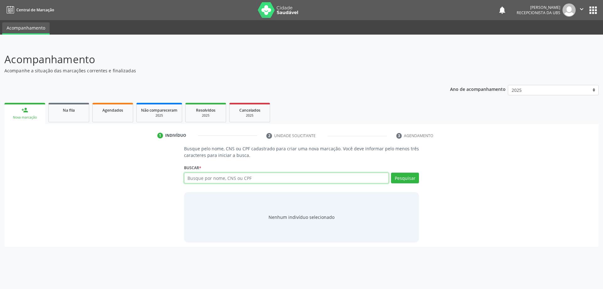
click at [207, 182] on input "text" at bounding box center [286, 178] width 205 height 11
type input "18123906455"
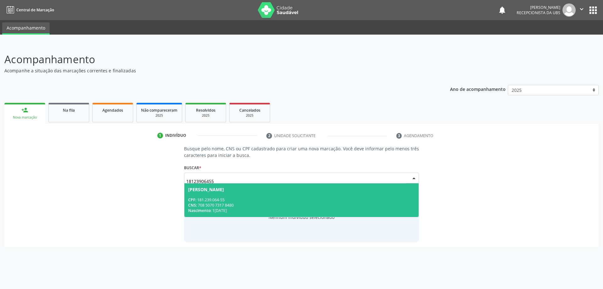
click at [311, 197] on div "CPF: 181.239.064-55" at bounding box center [301, 199] width 227 height 5
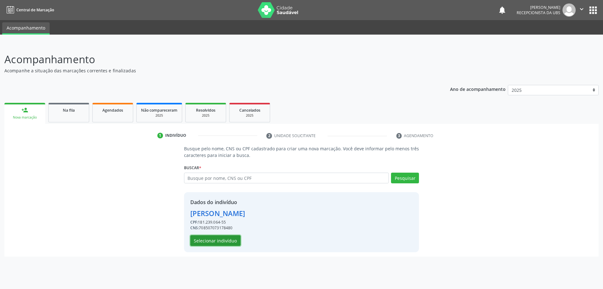
click at [225, 241] on button "Selecionar indivíduo" at bounding box center [215, 240] width 50 height 11
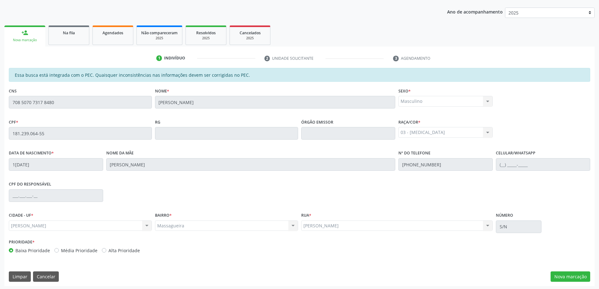
scroll to position [79, 0]
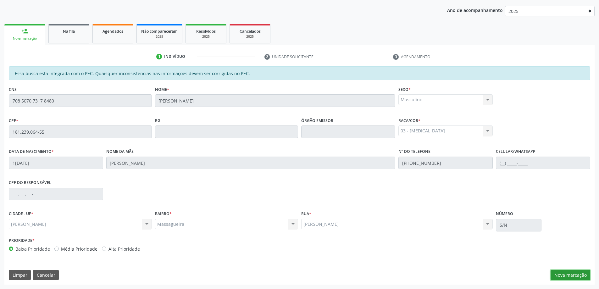
click at [582, 272] on button "Nova marcação" at bounding box center [570, 275] width 40 height 11
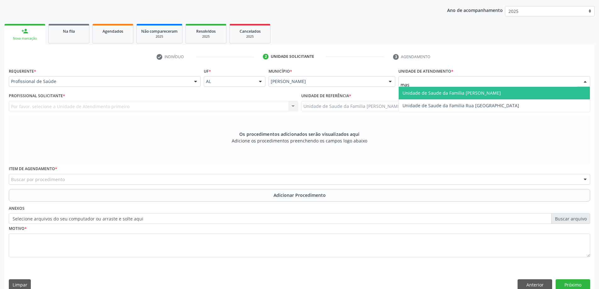
type input "mass"
click at [426, 89] on span "Unidade de Saude da Familia [PERSON_NAME]" at bounding box center [494, 93] width 191 height 13
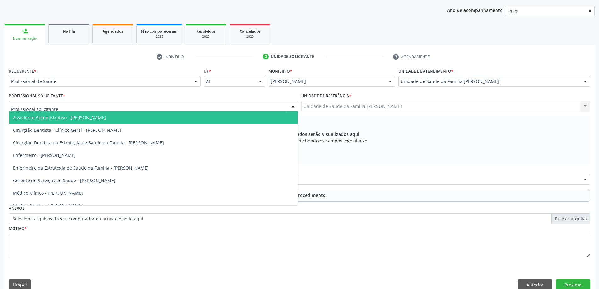
click at [261, 105] on div at bounding box center [153, 106] width 289 height 11
click at [179, 77] on div "Profissional de Saúde" at bounding box center [105, 81] width 192 height 11
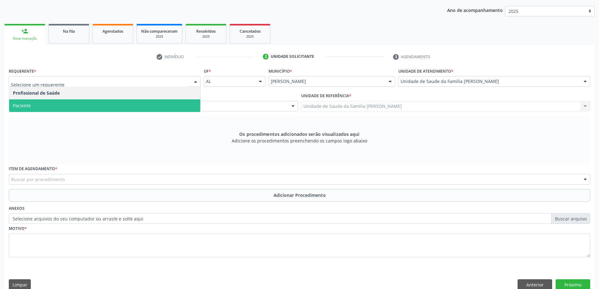
click at [155, 108] on span "Paciente" at bounding box center [104, 105] width 191 height 13
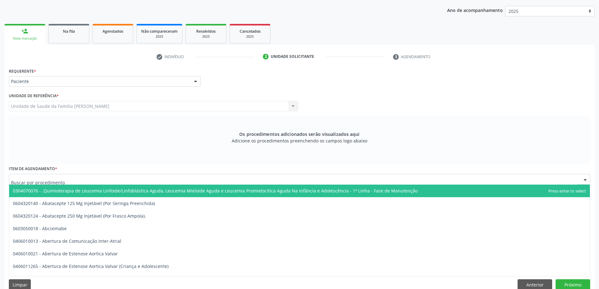
click at [107, 179] on div at bounding box center [299, 179] width 581 height 11
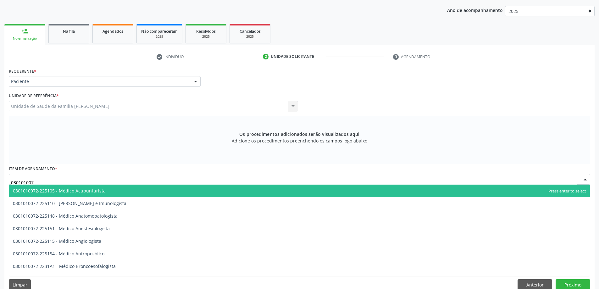
type input "0301010072"
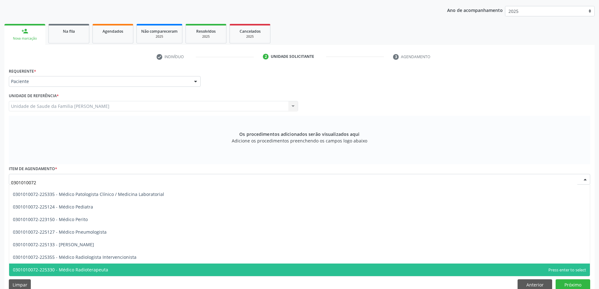
scroll to position [587, 0]
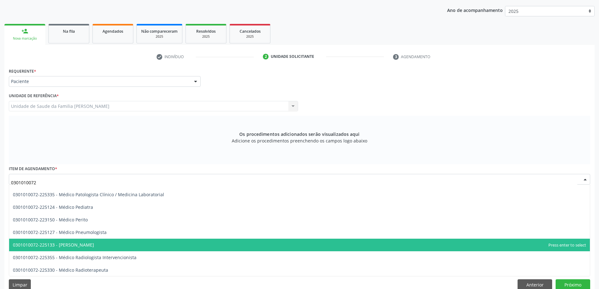
click at [99, 240] on span "0301010072-225133 - [PERSON_NAME]" at bounding box center [299, 245] width 580 height 13
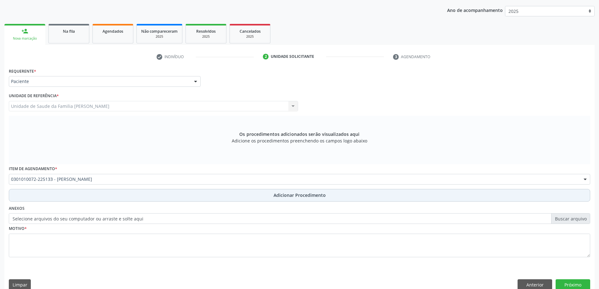
click at [92, 200] on button "Adicionar Procedimento" at bounding box center [299, 195] width 581 height 13
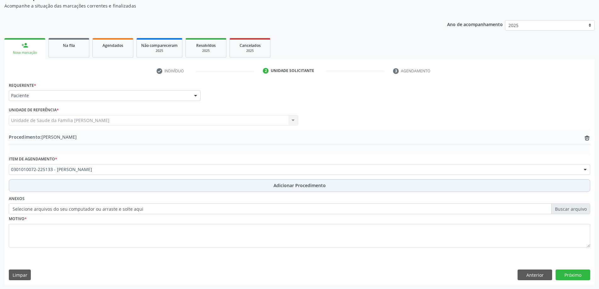
scroll to position [65, 0]
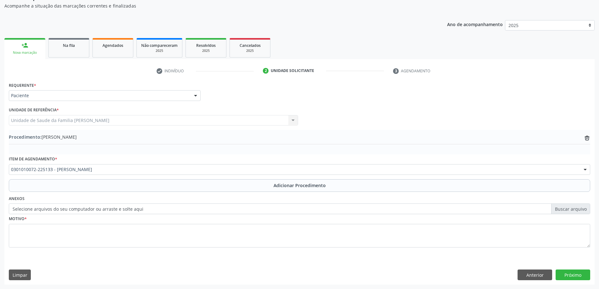
click at [92, 207] on label "Selecione arquivos do seu computador ou arraste e solte aqui" at bounding box center [299, 208] width 581 height 11
click at [92, 207] on input "Selecione arquivos do seu computador ou arraste e solte aqui" at bounding box center [299, 208] width 581 height 11
click at [71, 206] on label "Selecione arquivos do seu computador ou arraste e solte aqui" at bounding box center [299, 208] width 581 height 11
click at [71, 206] on input "Selecione arquivos do seu computador ou arraste e solte aqui" at bounding box center [299, 208] width 581 height 11
type input "C:\fakepath\WhatsApp Image [DATE] 13.48.52.jpeg"
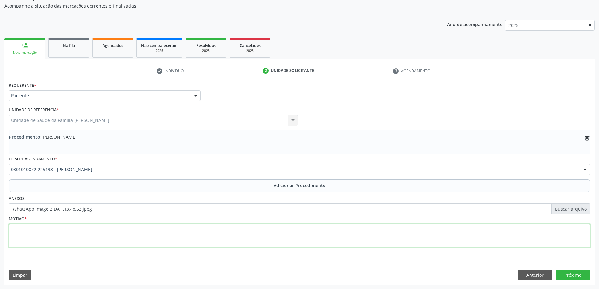
click at [80, 242] on textarea at bounding box center [299, 236] width 581 height 24
type textarea "Avaliação"
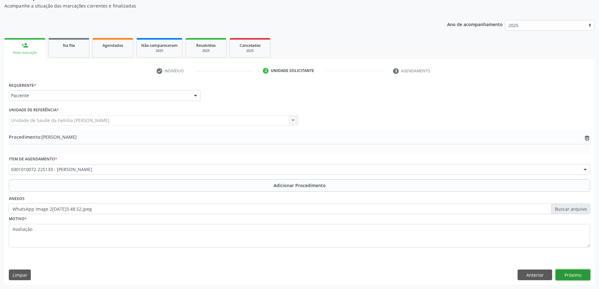
click at [577, 277] on button "Próximo" at bounding box center [572, 274] width 35 height 11
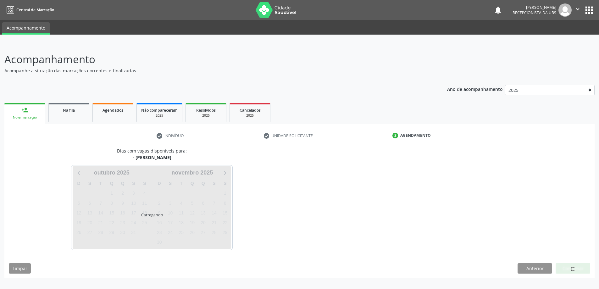
scroll to position [0, 0]
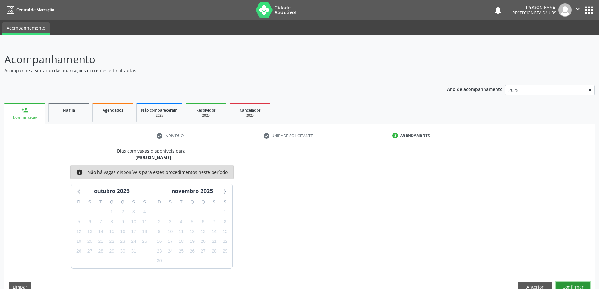
click at [575, 287] on button "Confirmar" at bounding box center [572, 287] width 35 height 11
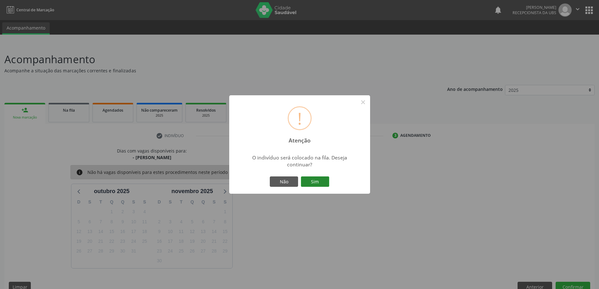
click at [322, 181] on button "Sim" at bounding box center [315, 181] width 28 height 11
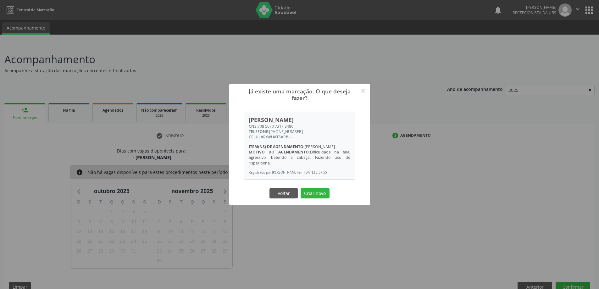
scroll to position [12, 0]
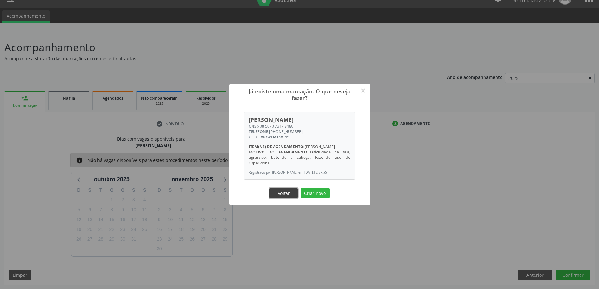
click at [286, 195] on button "Voltar" at bounding box center [283, 193] width 28 height 11
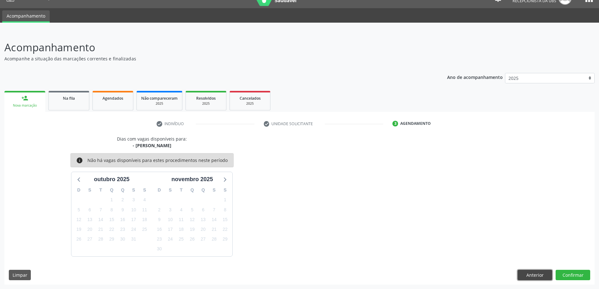
click at [521, 270] on button "Anterior" at bounding box center [534, 275] width 35 height 11
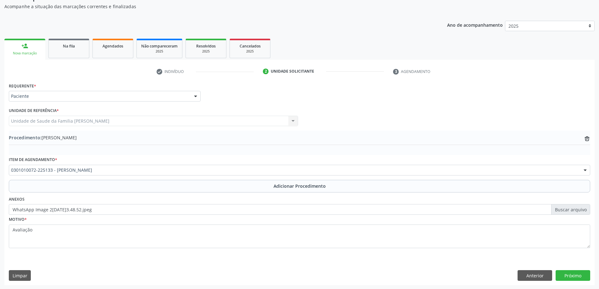
scroll to position [65, 0]
click at [26, 55] on link "person_add Nova marcação" at bounding box center [24, 48] width 41 height 21
click at [27, 49] on link "person_add Nova marcação" at bounding box center [24, 48] width 41 height 21
click at [63, 57] on link "Na fila" at bounding box center [68, 47] width 41 height 19
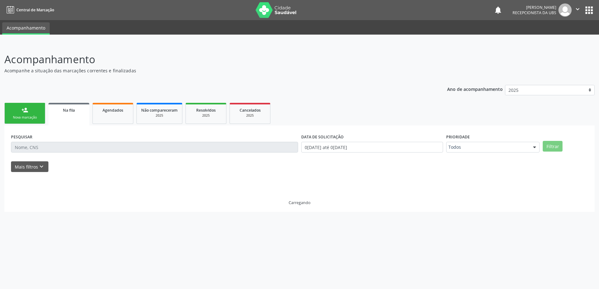
scroll to position [0, 0]
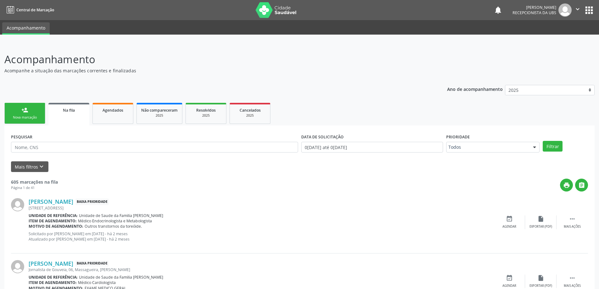
click at [28, 109] on link "person_add Nova marcação" at bounding box center [24, 113] width 41 height 21
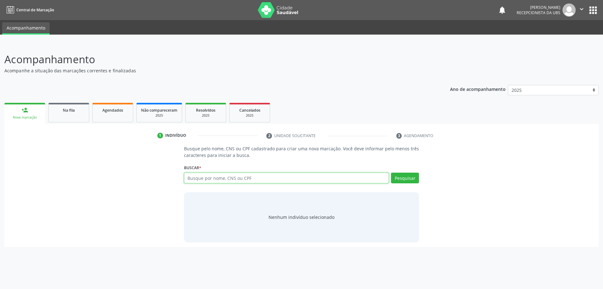
click at [209, 178] on input "text" at bounding box center [286, 178] width 205 height 11
type input "12422708412"
click at [414, 180] on button "Pesquisar" at bounding box center [405, 178] width 28 height 11
type input "12422708412"
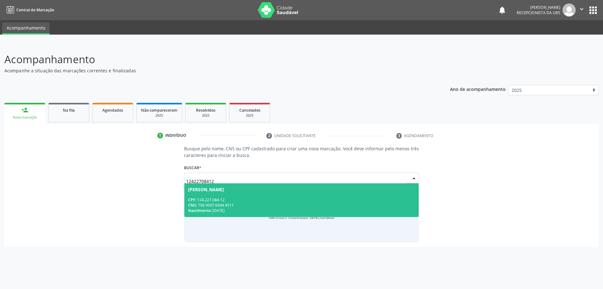
click at [291, 201] on div "CPF: 124.227.084-12" at bounding box center [301, 199] width 227 height 5
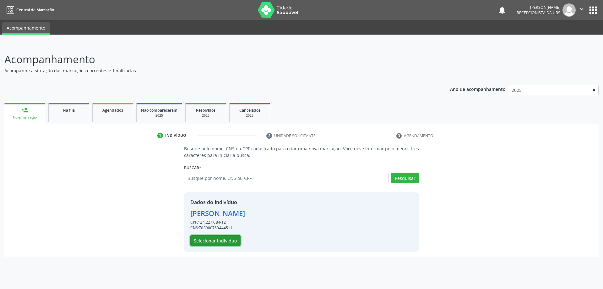
click at [200, 240] on button "Selecionar indivíduo" at bounding box center [215, 240] width 50 height 11
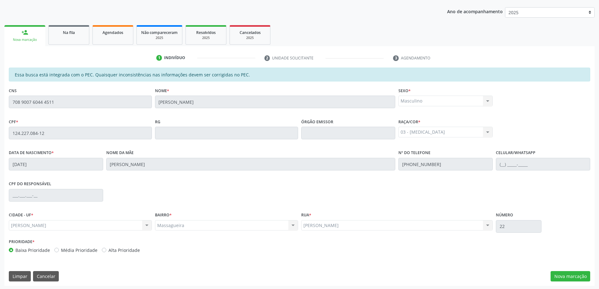
scroll to position [79, 0]
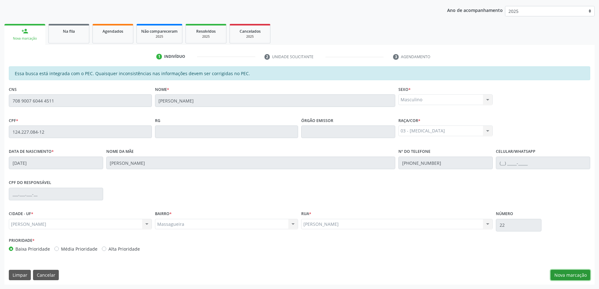
click at [576, 274] on button "Nova marcação" at bounding box center [570, 275] width 40 height 11
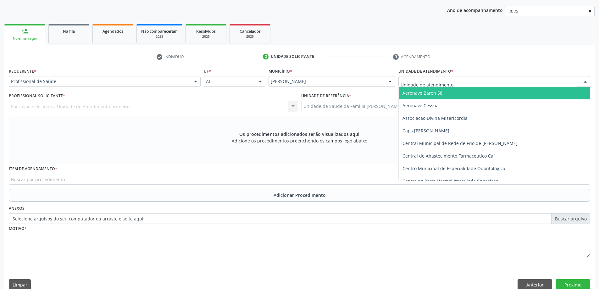
click at [500, 83] on div at bounding box center [494, 81] width 192 height 11
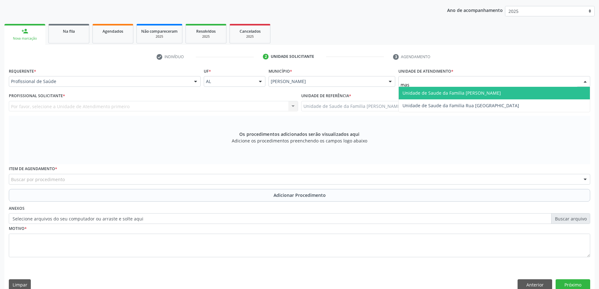
type input "mass"
click at [494, 92] on span "Unidade de Saude da Familia [PERSON_NAME]" at bounding box center [494, 93] width 191 height 13
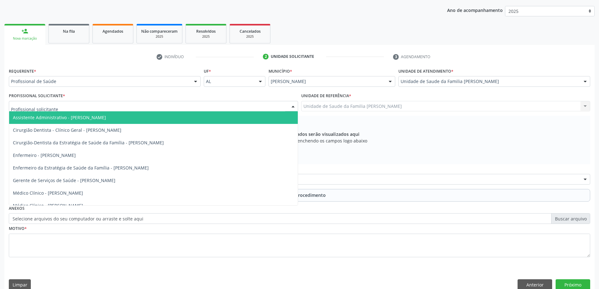
click at [250, 104] on div at bounding box center [153, 106] width 289 height 11
type input "el"
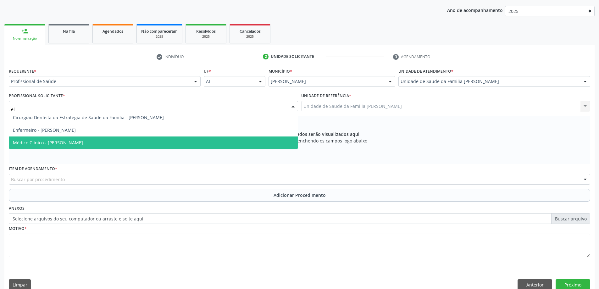
click at [73, 145] on span "Médico Clínico - [PERSON_NAME]" at bounding box center [48, 143] width 70 height 6
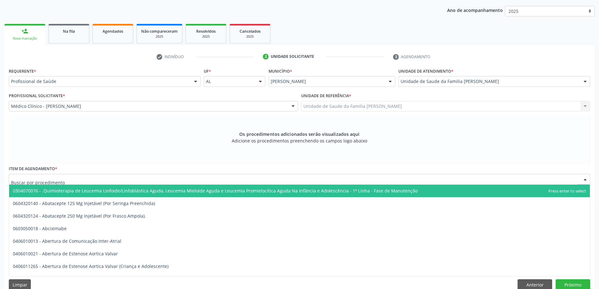
click at [141, 180] on div at bounding box center [299, 179] width 581 height 11
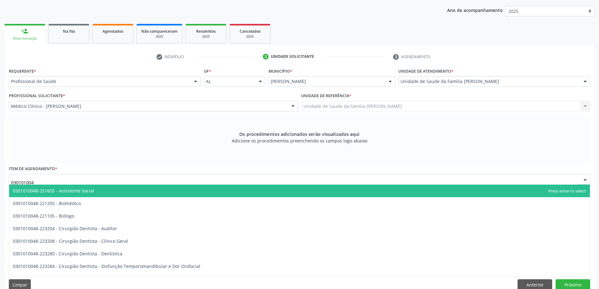
type input "0301010048"
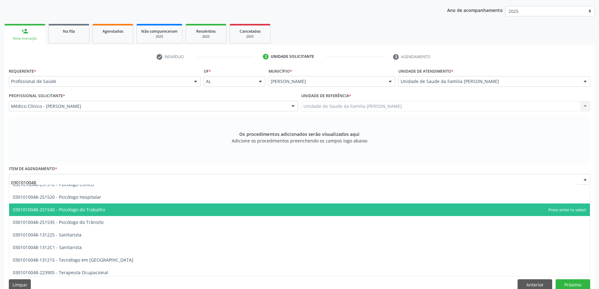
scroll to position [1006, 0]
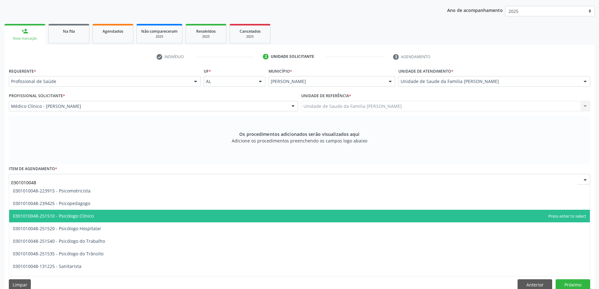
click at [105, 219] on span "0301010048-251510 - Psicólogo Clínico" at bounding box center [299, 216] width 580 height 13
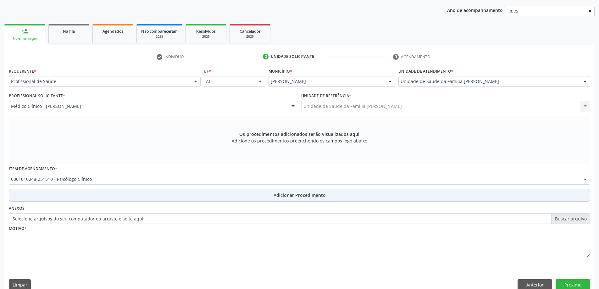
click at [104, 195] on button "Adicionar Procedimento" at bounding box center [299, 195] width 581 height 13
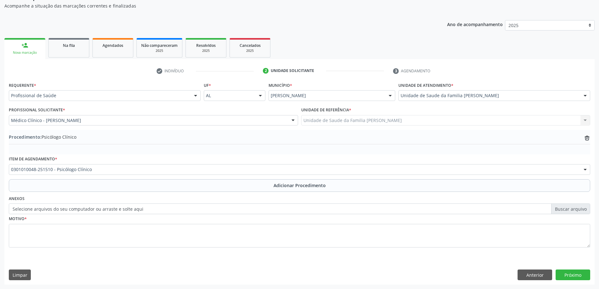
scroll to position [65, 0]
click at [92, 208] on label "Selecione arquivos do seu computador ou arraste e solte aqui" at bounding box center [299, 208] width 581 height 11
click at [92, 208] on input "Selecione arquivos do seu computador ou arraste e solte aqui" at bounding box center [299, 208] width 581 height 11
click at [91, 207] on label "Selecione arquivos do seu computador ou arraste e solte aqui" at bounding box center [299, 208] width 581 height 11
click at [91, 207] on input "Selecione arquivos do seu computador ou arraste e solte aqui" at bounding box center [299, 208] width 581 height 11
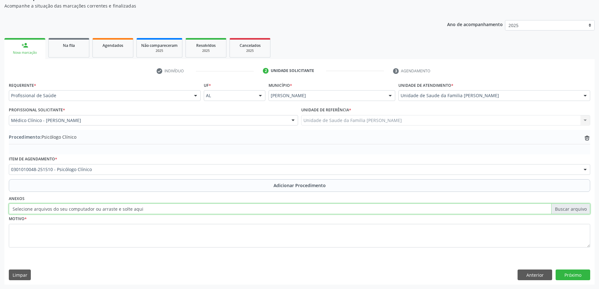
type input "C:\fakepath\WhatsApp Image 2[DATE]3.52.41.jpeg"
click at [104, 249] on fieldset "Motivo *" at bounding box center [299, 233] width 581 height 38
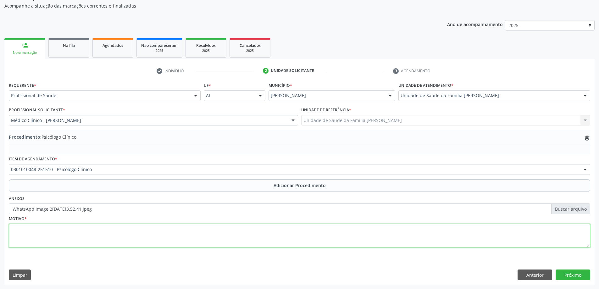
click at [111, 236] on textarea at bounding box center [299, 236] width 581 height 24
type textarea "t"
type textarea "Transtornos ansiosos"
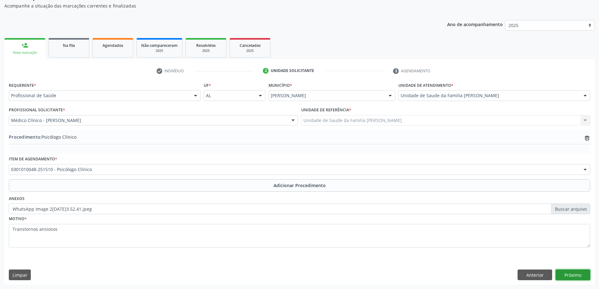
click at [575, 272] on button "Próximo" at bounding box center [572, 274] width 35 height 11
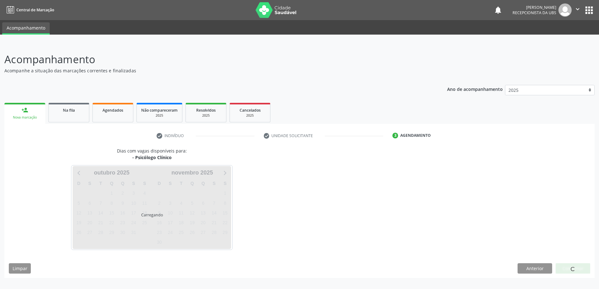
scroll to position [0, 0]
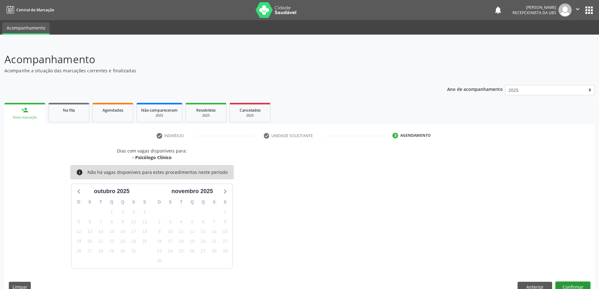
click at [568, 285] on button "Confirmar" at bounding box center [572, 287] width 35 height 11
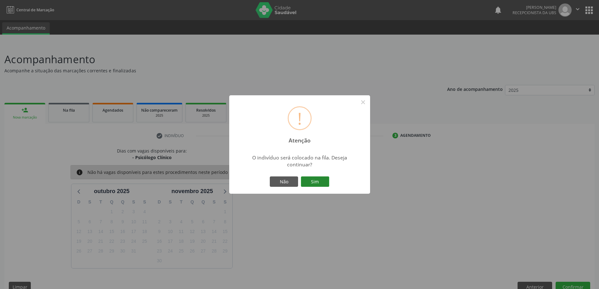
click at [320, 183] on button "Sim" at bounding box center [315, 181] width 28 height 11
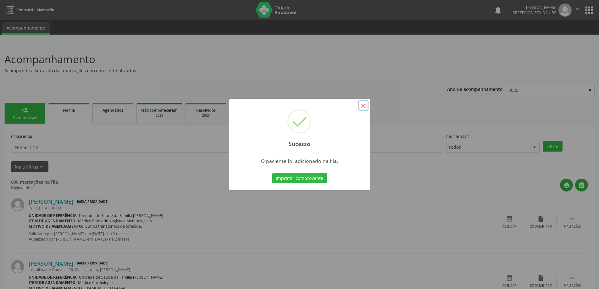
click at [361, 105] on button "×" at bounding box center [363, 105] width 11 height 11
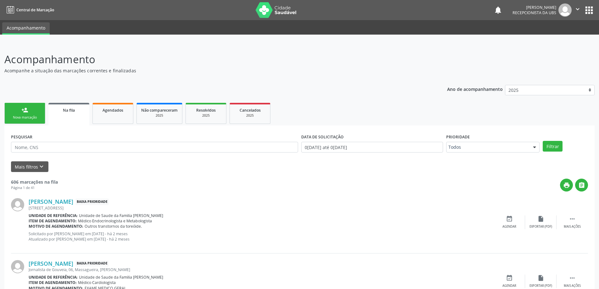
click at [20, 113] on link "person_add Nova marcação" at bounding box center [24, 113] width 41 height 21
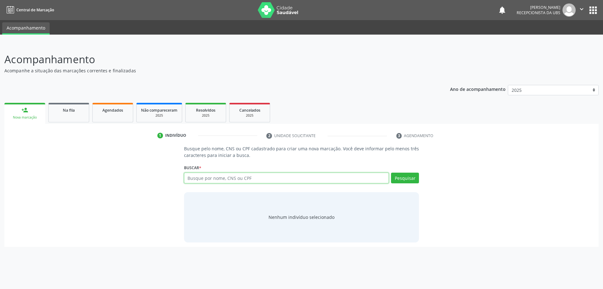
click at [249, 181] on input "text" at bounding box center [286, 178] width 205 height 11
type input "15044682446"
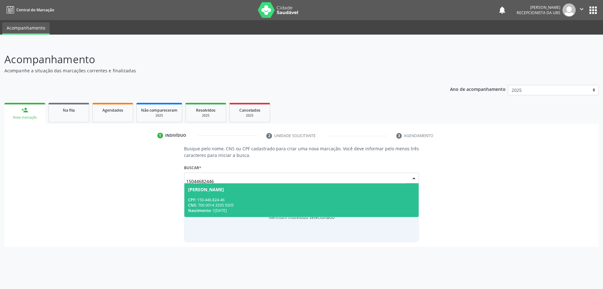
click at [275, 193] on span "[PERSON_NAME] CPF: 150.446.824-46 CNS: 700 0014 3335 9205 Nascimento: 1[DATE]" at bounding box center [301, 200] width 235 height 34
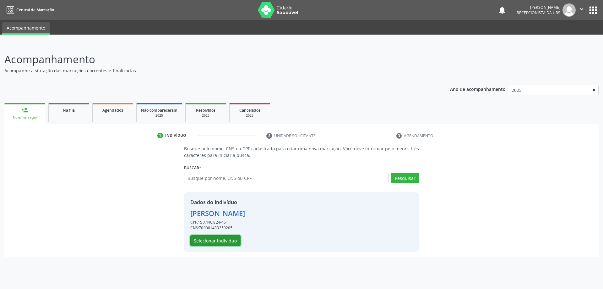
click at [236, 236] on button "Selecionar indivíduo" at bounding box center [215, 240] width 50 height 11
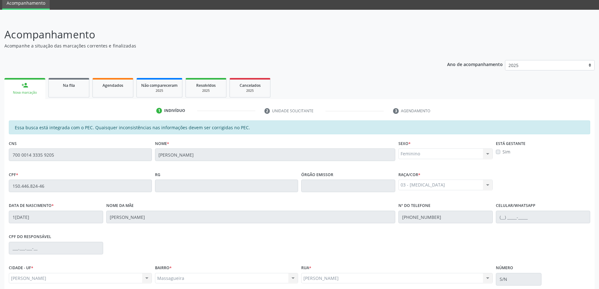
scroll to position [79, 0]
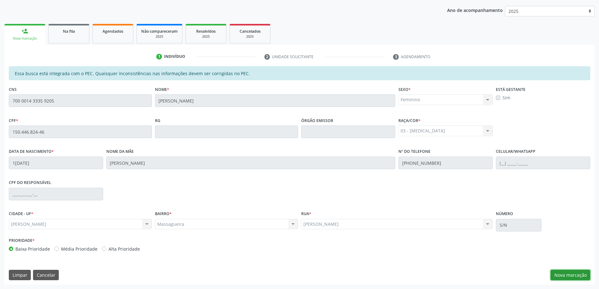
click at [558, 272] on button "Nova marcação" at bounding box center [570, 275] width 40 height 11
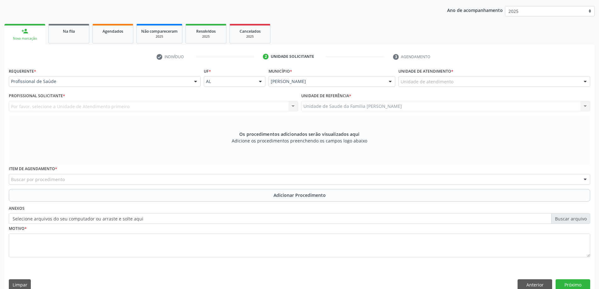
click at [429, 86] on div "Unidade de atendimento" at bounding box center [494, 81] width 192 height 11
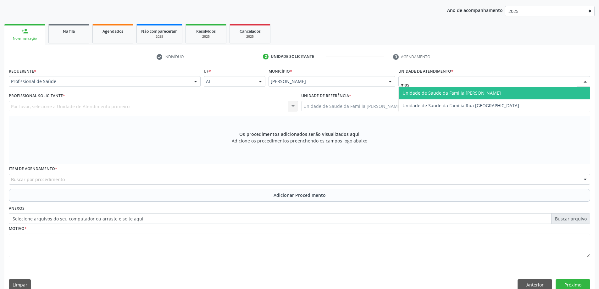
type input "mass"
click at [446, 95] on span "Unidade de Saude da Familia [PERSON_NAME]" at bounding box center [451, 93] width 98 height 6
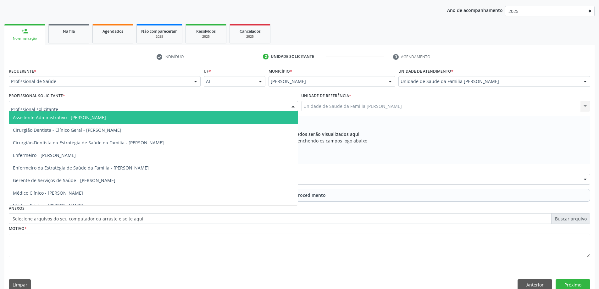
click at [185, 107] on div at bounding box center [153, 106] width 289 height 11
type input "el"
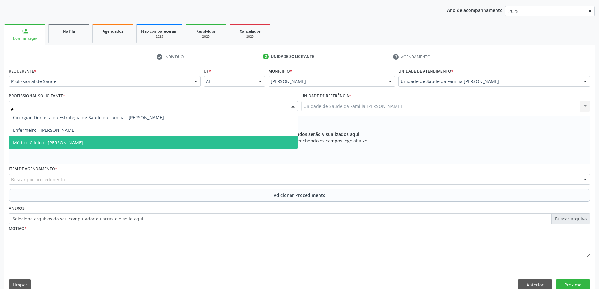
click at [129, 144] on span "Médico Clínico - [PERSON_NAME]" at bounding box center [153, 142] width 289 height 13
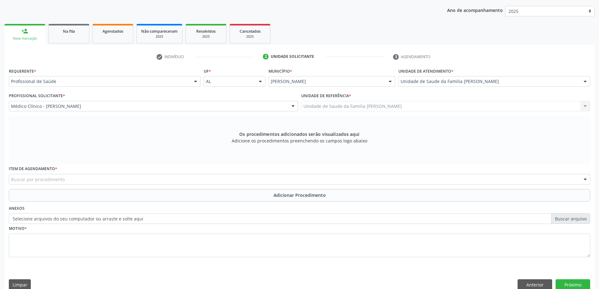
click at [113, 181] on div "Buscar por procedimento" at bounding box center [299, 179] width 581 height 11
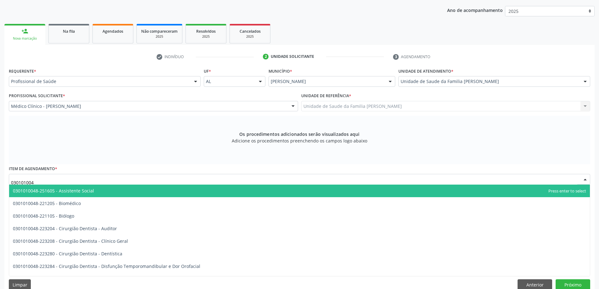
type input "0301010048"
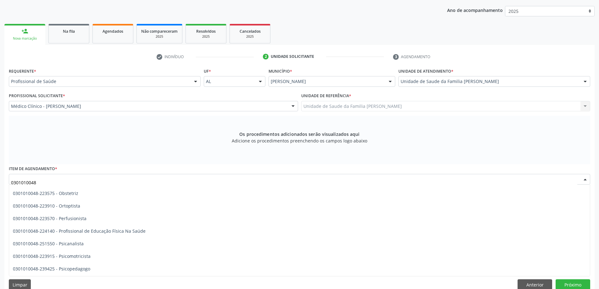
scroll to position [974, 0]
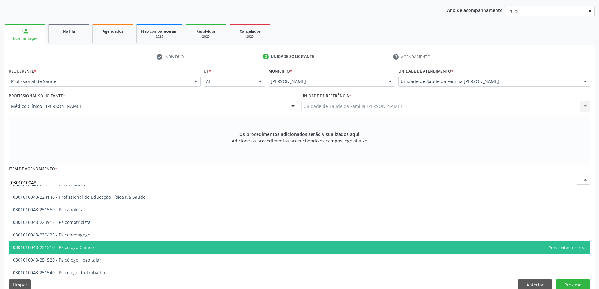
click at [92, 247] on span "0301010048-251510 - Psicólogo Clínico" at bounding box center [53, 247] width 81 height 6
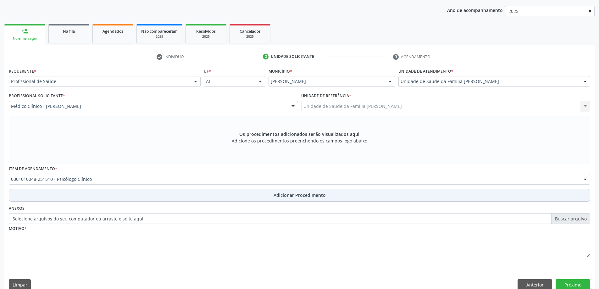
click at [99, 199] on button "Adicionar Procedimento" at bounding box center [299, 195] width 581 height 13
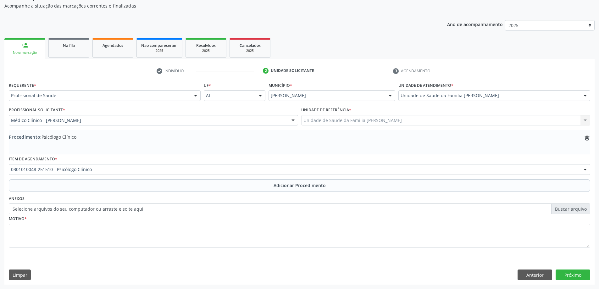
click at [39, 212] on label "Selecione arquivos do seu computador ou arraste e solte aqui" at bounding box center [299, 208] width 581 height 11
click at [39, 212] on input "Selecione arquivos do seu computador ou arraste e solte aqui" at bounding box center [299, 208] width 581 height 11
click at [48, 212] on label "Selecione arquivos do seu computador ou arraste e solte aqui" at bounding box center [299, 208] width 581 height 11
click at [48, 212] on input "Selecione arquivos do seu computador ou arraste e solte aqui" at bounding box center [299, 208] width 581 height 11
type input "C:\fakepath\WhatsApp Image 2[DATE]3.56.31 (1).jpeg"
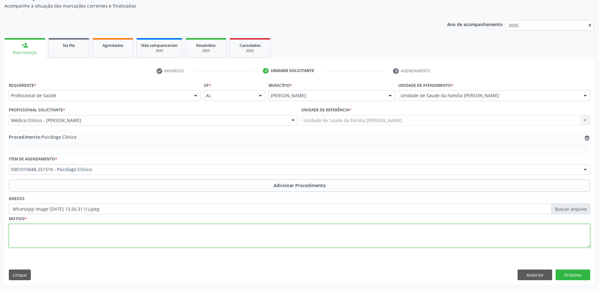
click at [159, 229] on textarea at bounding box center [299, 236] width 581 height 24
type textarea "Paciente com dificuldade de aprendizado, ansiedade, agressividade. Acompanhada …"
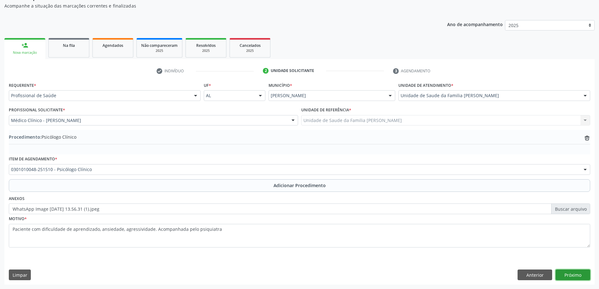
click at [577, 271] on button "Próximo" at bounding box center [572, 274] width 35 height 11
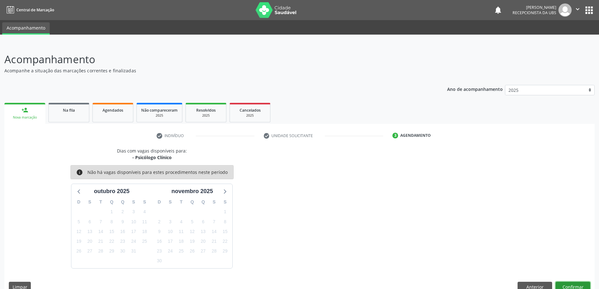
click at [567, 285] on button "Confirmar" at bounding box center [572, 287] width 35 height 11
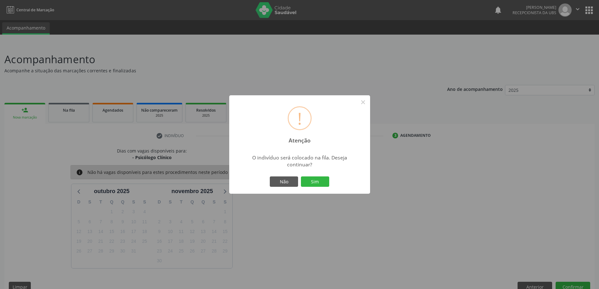
click at [317, 184] on button "Sim" at bounding box center [315, 181] width 28 height 11
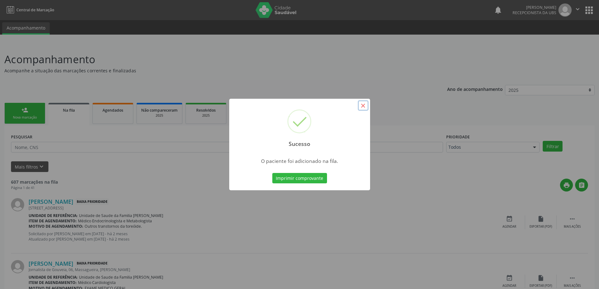
click at [365, 105] on button "×" at bounding box center [363, 105] width 11 height 11
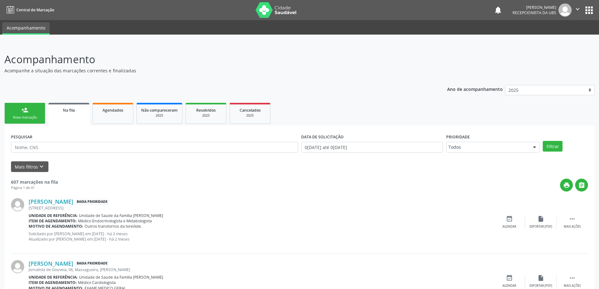
click at [41, 121] on link "person_add Nova marcação" at bounding box center [24, 113] width 41 height 21
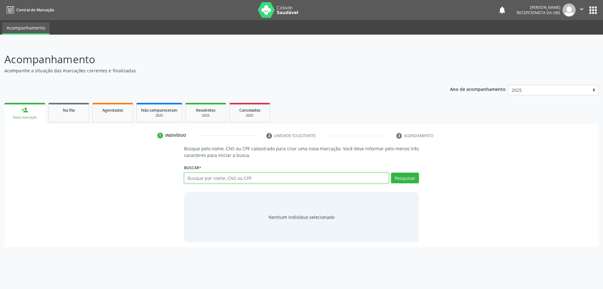
click at [271, 181] on input "text" at bounding box center [286, 178] width 205 height 11
type input "708206620201340"
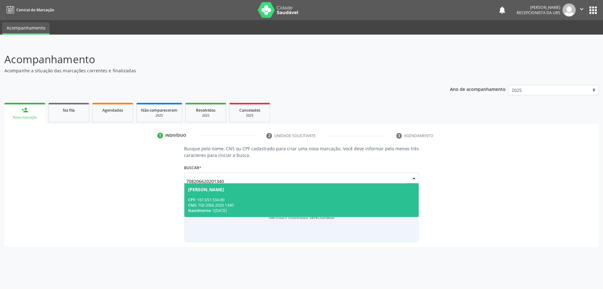
click at [261, 195] on span "[PERSON_NAME] CPF: 167.651.534-89 CNS: 708 2066 2020 1340 Nascimento: 1[DATE]" at bounding box center [301, 200] width 235 height 34
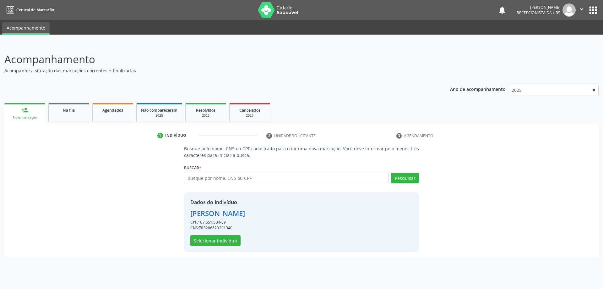
click at [223, 235] on div "Dados do indivíduo [PERSON_NAME] CPF: 167.651.534-89 CNS: 708206620201340 Selec…" at bounding box center [217, 221] width 55 height 47
click at [224, 242] on button "Selecionar indivíduo" at bounding box center [215, 240] width 50 height 11
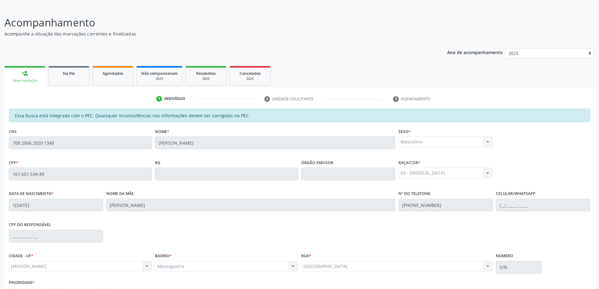
scroll to position [79, 0]
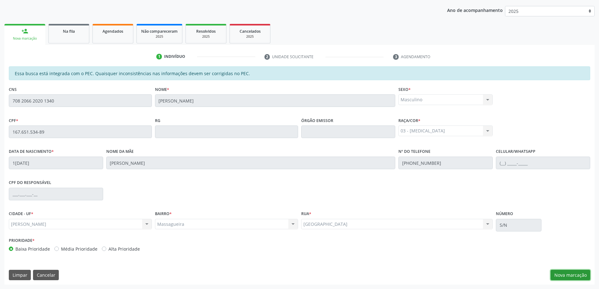
click at [570, 278] on button "Nova marcação" at bounding box center [570, 275] width 40 height 11
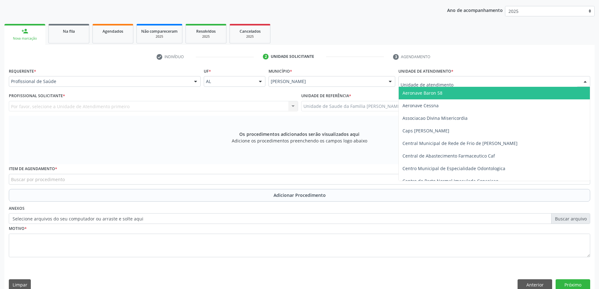
click at [456, 85] on div at bounding box center [494, 81] width 192 height 11
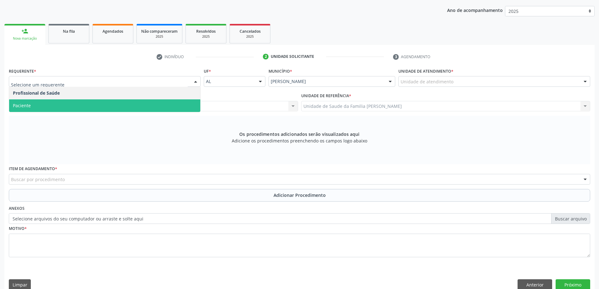
click at [101, 101] on span "Paciente" at bounding box center [104, 105] width 191 height 13
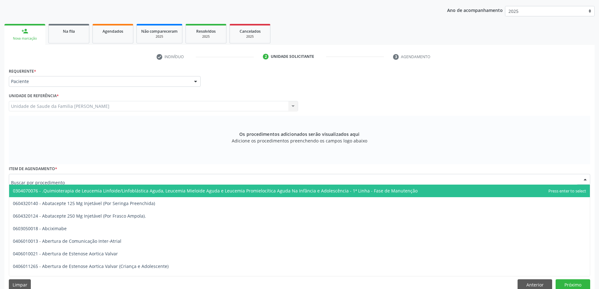
click at [76, 179] on div at bounding box center [299, 179] width 581 height 11
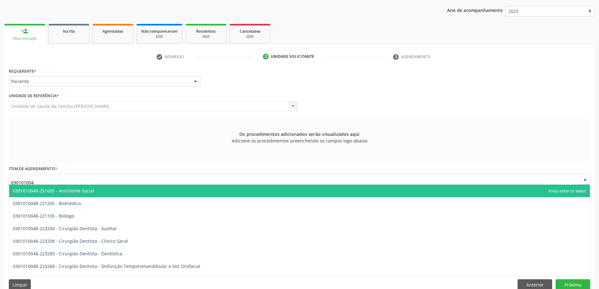
type input "0301010048"
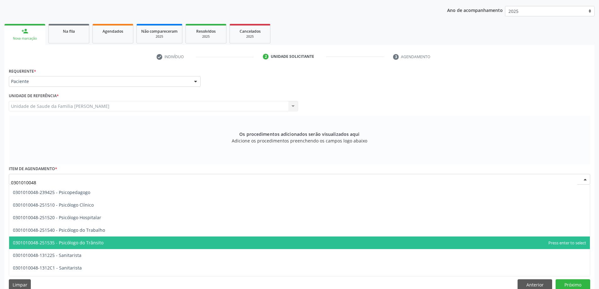
scroll to position [1006, 0]
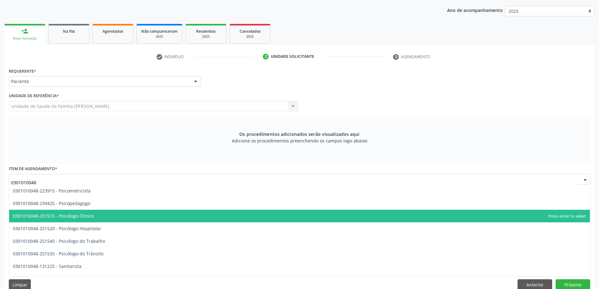
click at [91, 217] on span "0301010048-251510 - Psicólogo Clínico" at bounding box center [53, 216] width 81 height 6
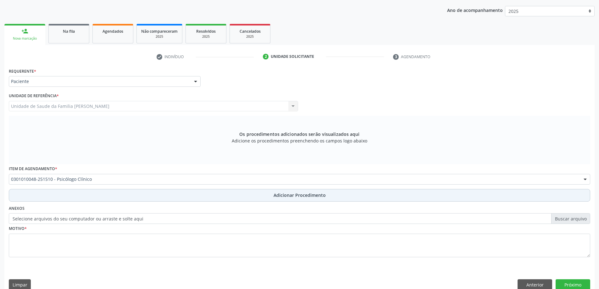
click at [90, 195] on button "Adicionar Procedimento" at bounding box center [299, 195] width 581 height 13
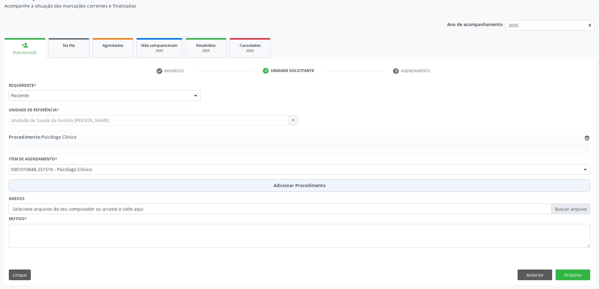
scroll to position [65, 0]
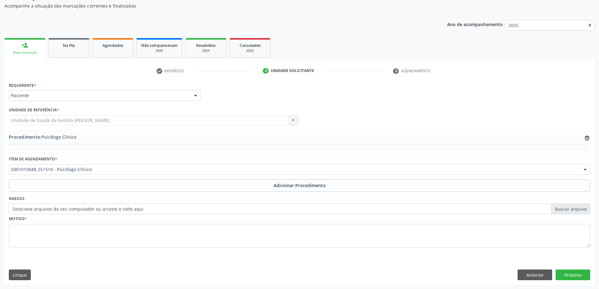
click at [18, 214] on label "Selecione arquivos do seu computador ou arraste e solte aqui" at bounding box center [299, 208] width 581 height 11
click at [18, 214] on input "Selecione arquivos do seu computador ou arraste e solte aqui" at bounding box center [299, 208] width 581 height 11
type input "C:\fakepath\WhatsApp Image 2[DATE]4.05.09.jpeg"
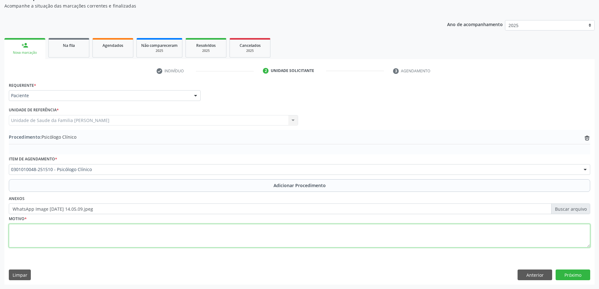
click at [92, 236] on textarea at bounding box center [299, 236] width 581 height 24
type textarea "TDH/TOD"
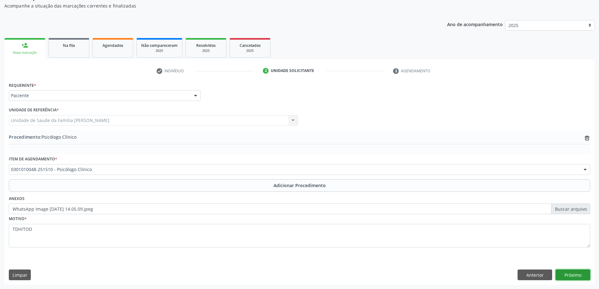
click at [577, 272] on button "Próximo" at bounding box center [572, 274] width 35 height 11
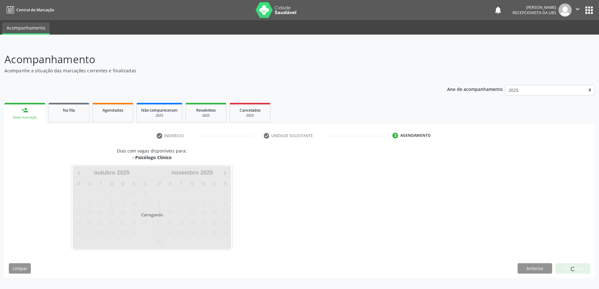
scroll to position [0, 0]
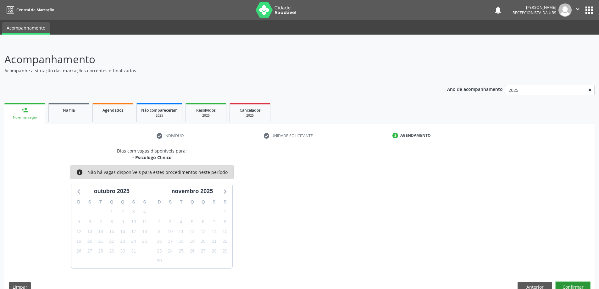
click at [573, 284] on button "Confirmar" at bounding box center [572, 287] width 35 height 11
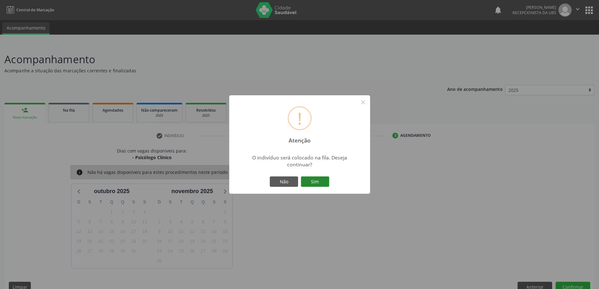
click at [323, 185] on button "Sim" at bounding box center [315, 181] width 28 height 11
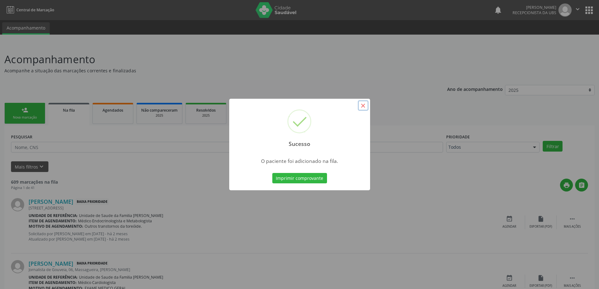
click at [362, 106] on button "×" at bounding box center [363, 105] width 11 height 11
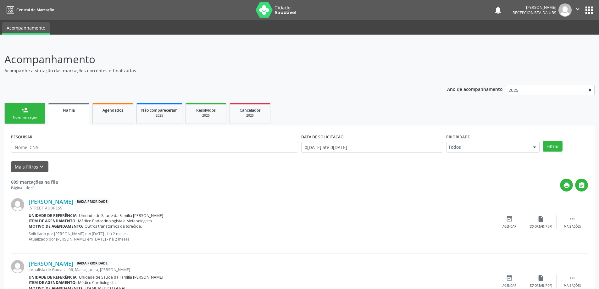
click at [28, 118] on div "Nova marcação" at bounding box center [24, 117] width 31 height 5
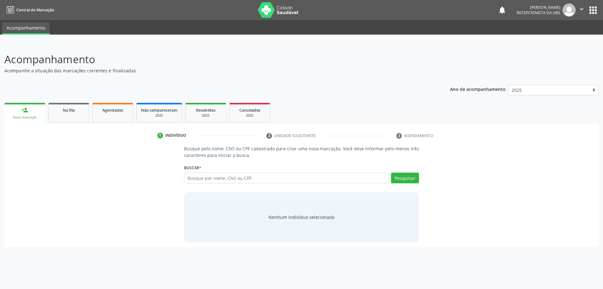
click at [204, 186] on div "Busque por nome, CNS ou CPF Nenhum resultado encontrado para: " " Digite nome, …" at bounding box center [301, 180] width 235 height 15
click at [205, 181] on input "text" at bounding box center [286, 178] width 205 height 11
type input "705406445205498"
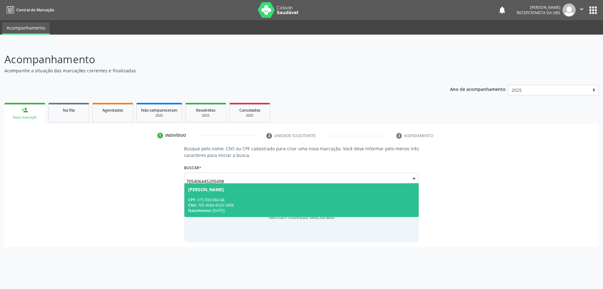
click at [204, 206] on div "CNS: 705 4064 4520 5498" at bounding box center [301, 204] width 227 height 5
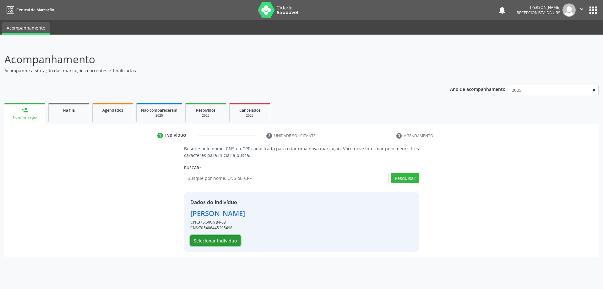
click at [203, 241] on button "Selecionar indivíduo" at bounding box center [215, 240] width 50 height 11
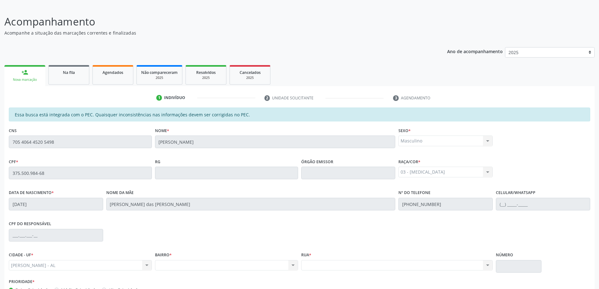
scroll to position [79, 0]
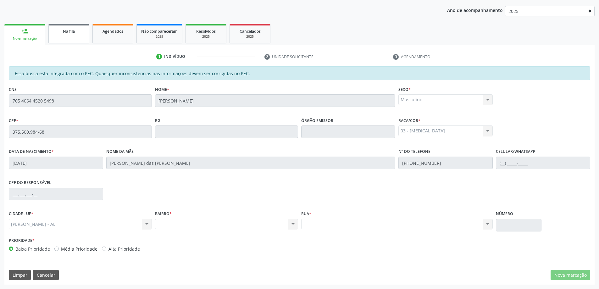
click at [79, 29] on div "Na fila" at bounding box center [68, 31] width 31 height 7
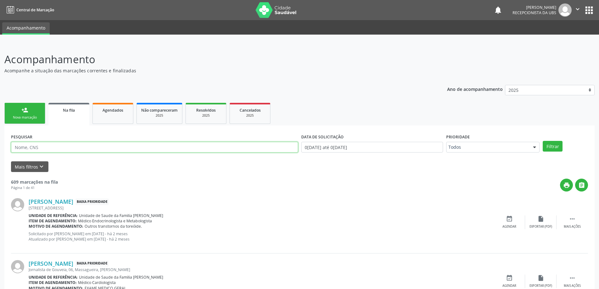
click at [55, 150] on input "text" at bounding box center [154, 147] width 287 height 11
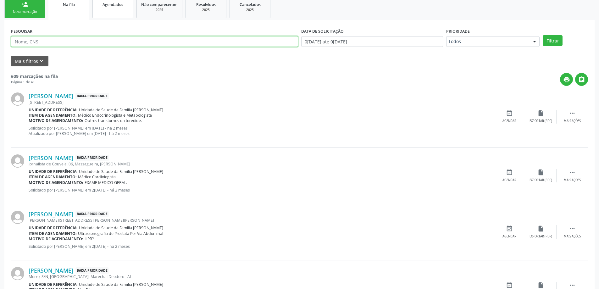
scroll to position [94, 0]
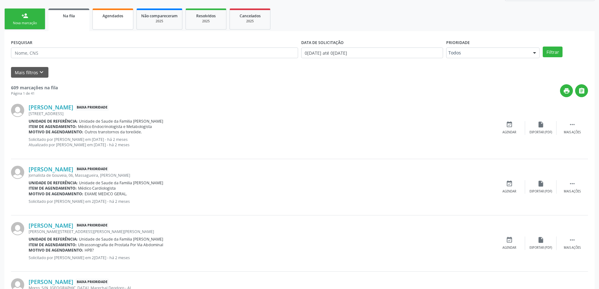
click at [110, 25] on link "Agendados" at bounding box center [112, 18] width 41 height 21
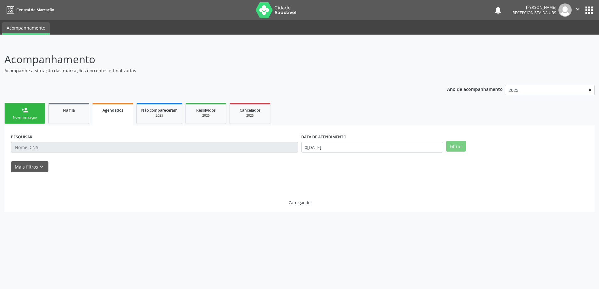
scroll to position [0, 0]
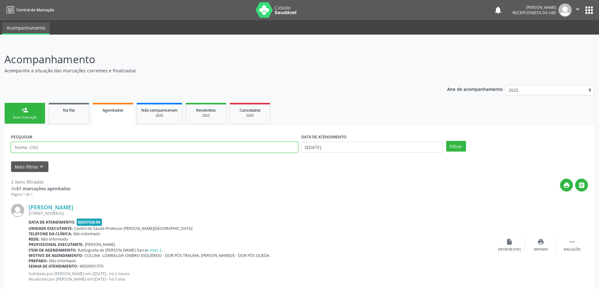
click at [78, 146] on input "text" at bounding box center [154, 147] width 287 height 11
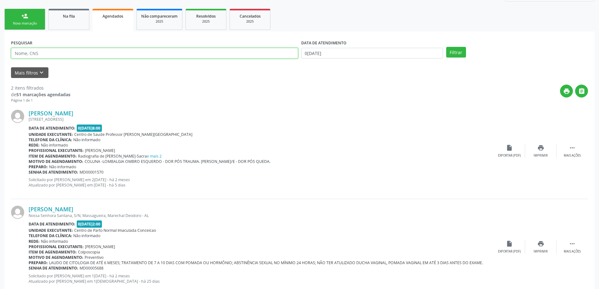
scroll to position [94, 0]
type input "04632659479"
click at [446, 47] on button "Filtrar" at bounding box center [456, 52] width 20 height 11
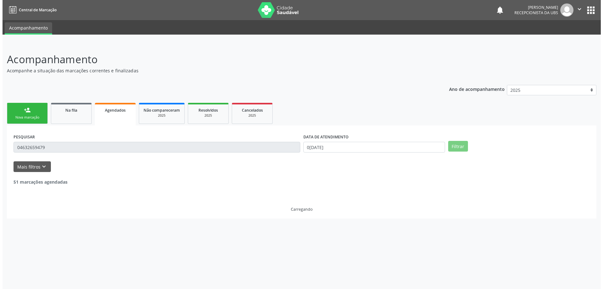
scroll to position [0, 0]
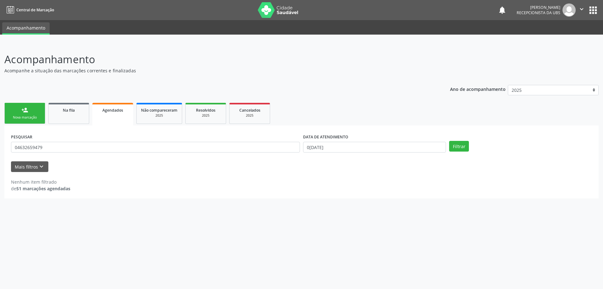
click at [100, 171] on div "Mais filtros keyboard_arrow_down" at bounding box center [301, 166] width 585 height 11
click at [96, 173] on div "Nenhum item filtrado de 51 marcações agendadas" at bounding box center [301, 182] width 581 height 20
click at [83, 145] on input "04632659479" at bounding box center [155, 147] width 289 height 11
